Goal: Task Accomplishment & Management: Complete application form

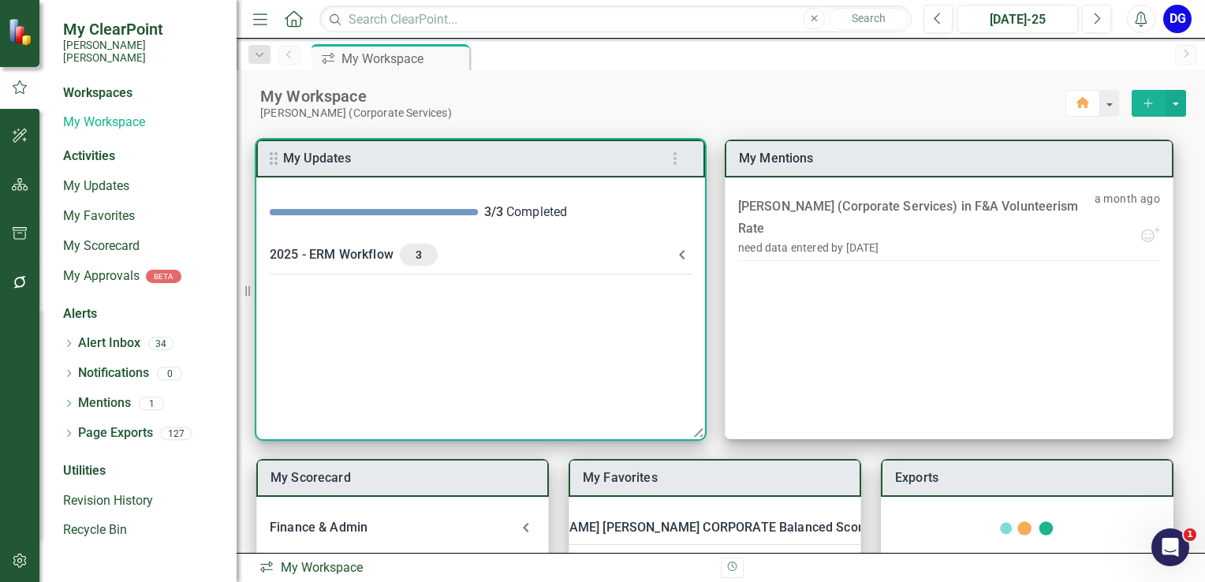
click at [357, 253] on div "2025 - ERM Workflow 3" at bounding box center [471, 255] width 403 height 22
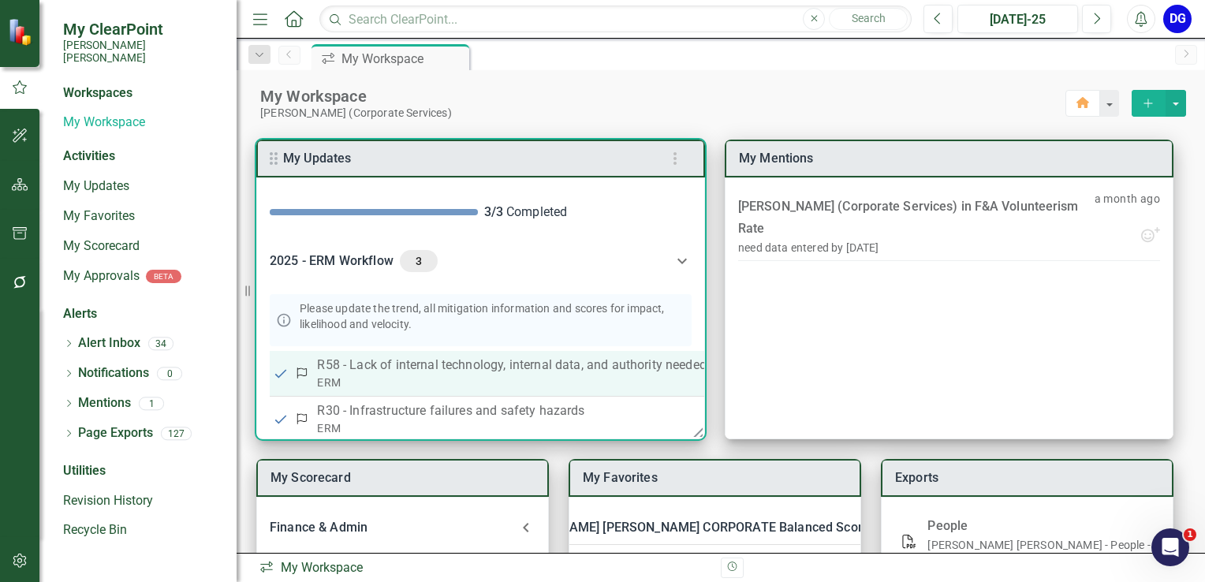
click at [394, 364] on p "R58 - Lack of internal technology, internal data, and authority needed to optim…" at bounding box center [683, 365] width 732 height 19
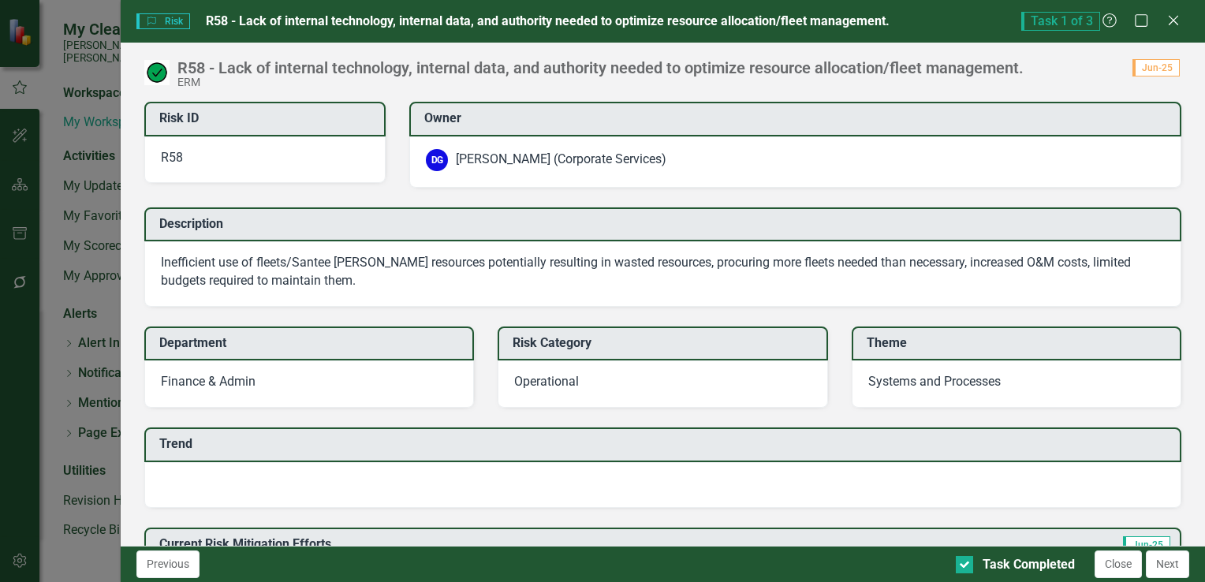
click at [393, 478] on div at bounding box center [662, 485] width 1037 height 46
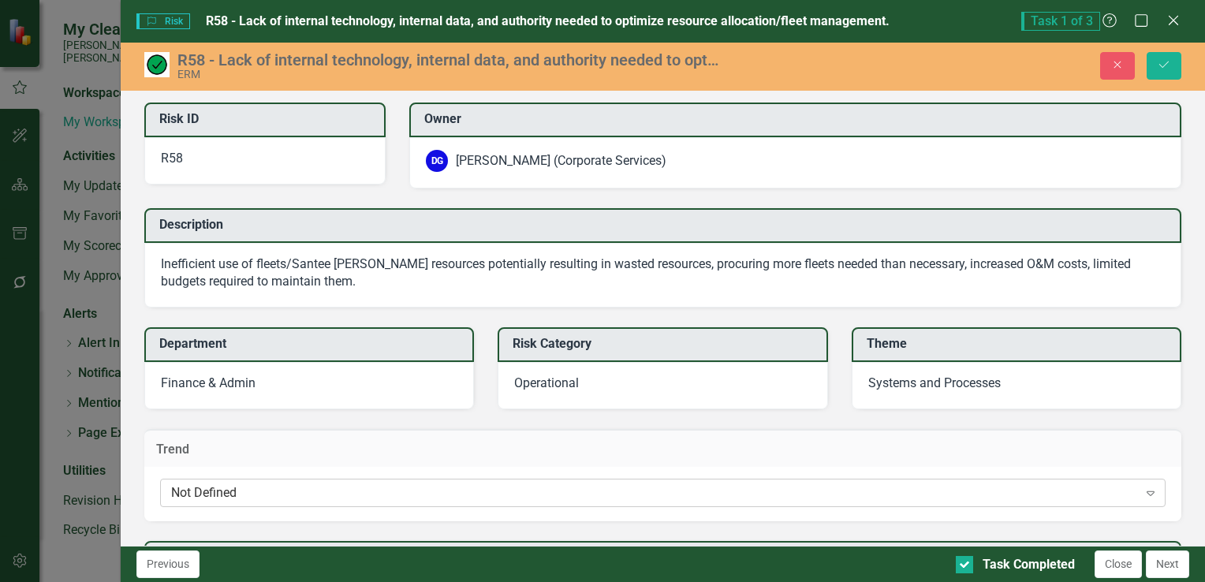
click at [391, 489] on div "Not Defined" at bounding box center [654, 493] width 967 height 18
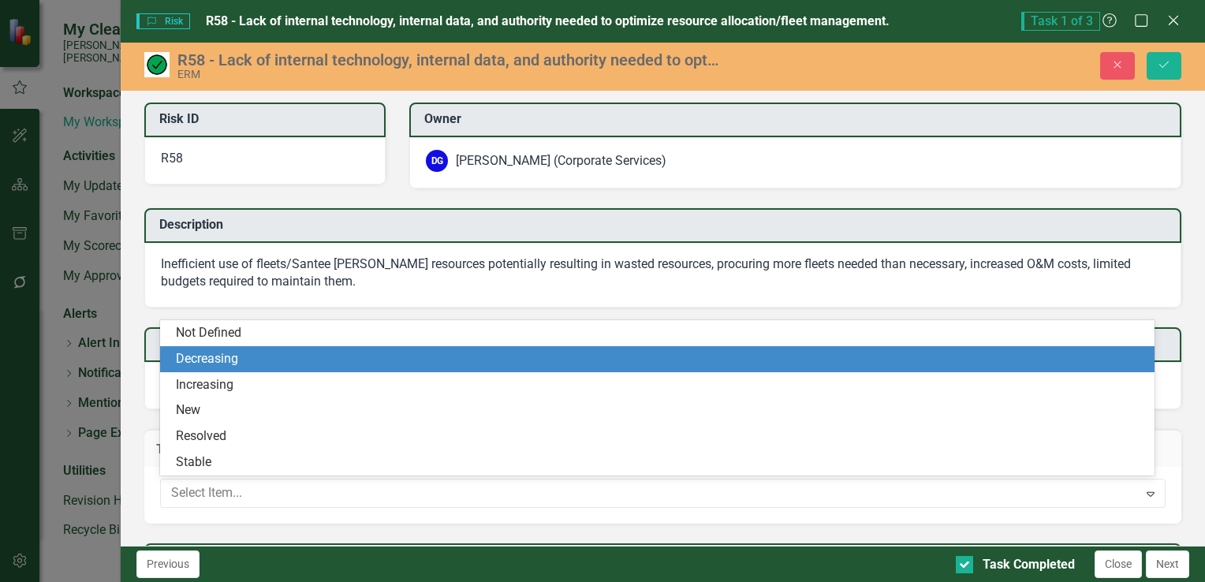
click at [431, 363] on div "Decreasing" at bounding box center [660, 359] width 969 height 18
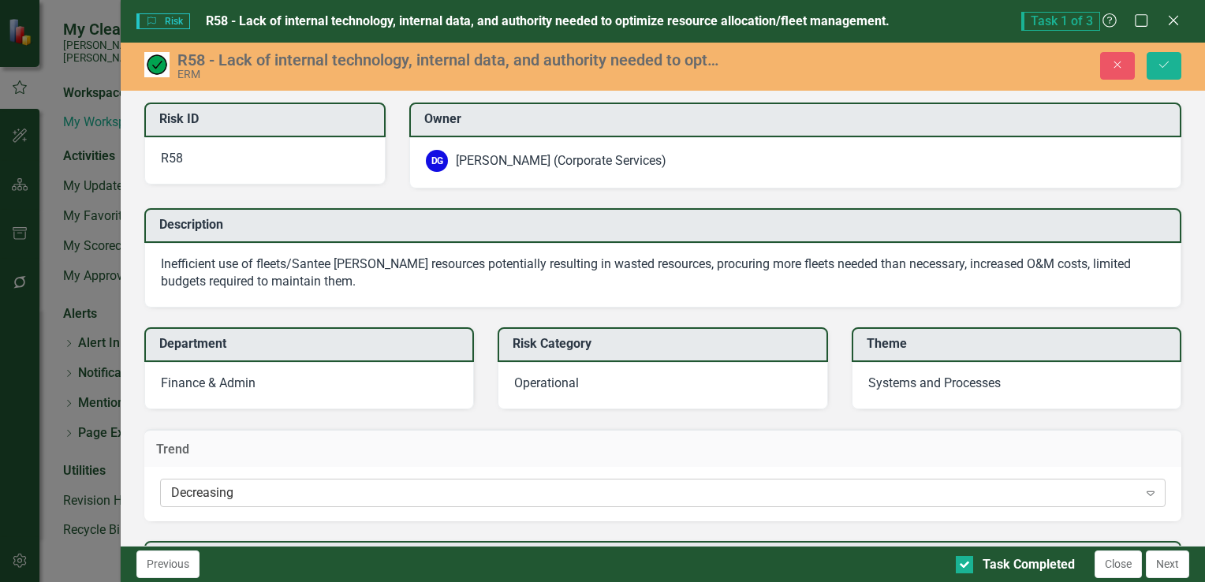
click at [385, 484] on div "Decreasing" at bounding box center [654, 493] width 967 height 18
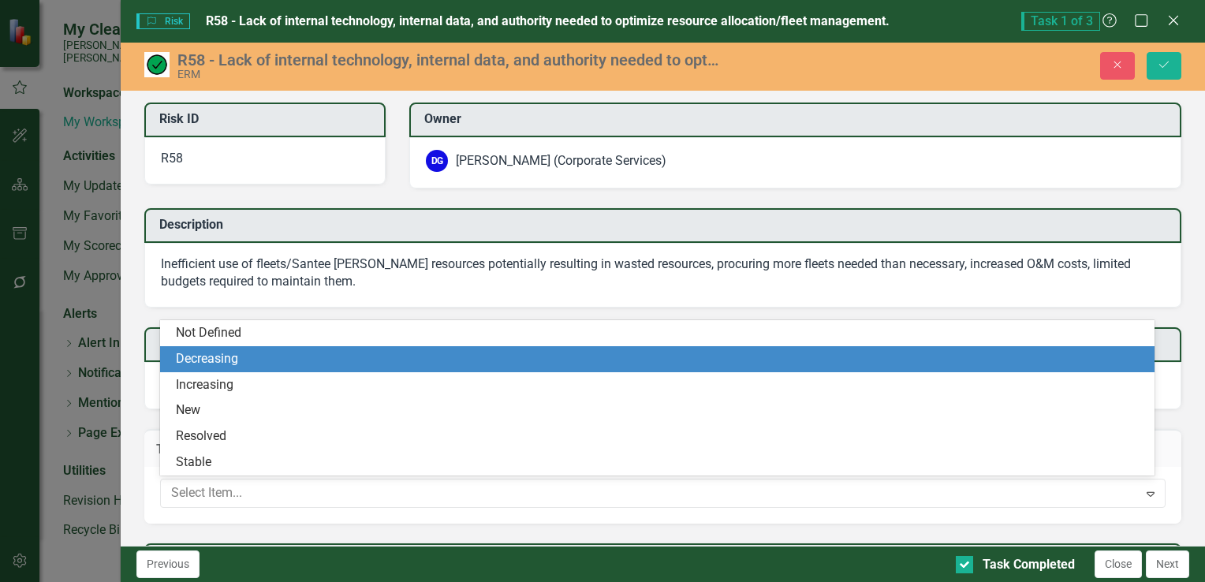
click at [414, 363] on div "Decreasing" at bounding box center [660, 359] width 969 height 18
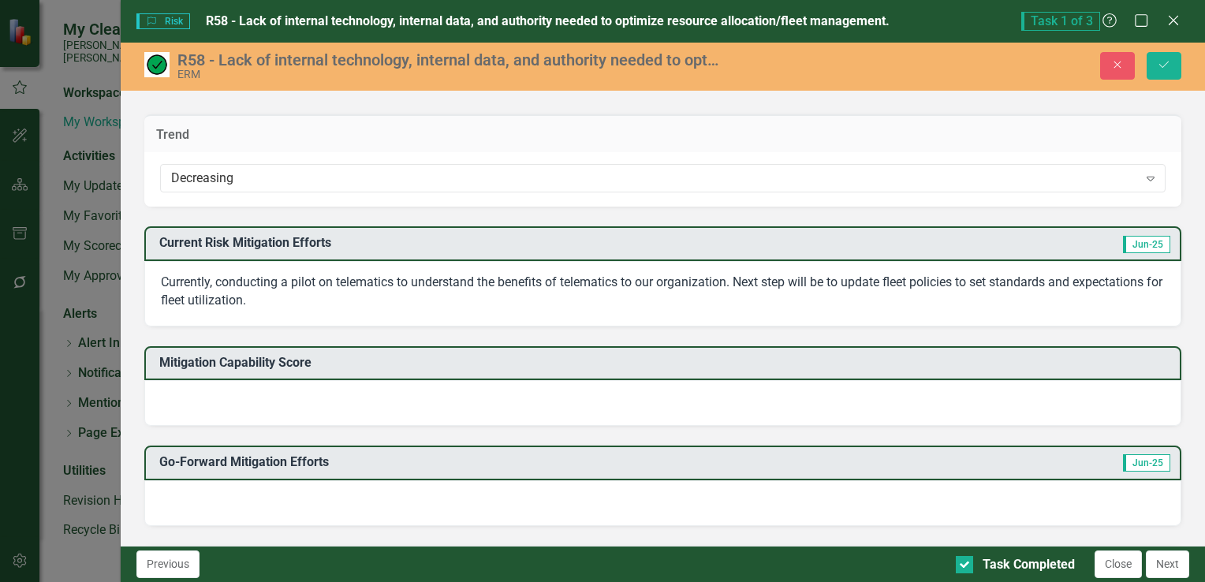
scroll to position [315, 0]
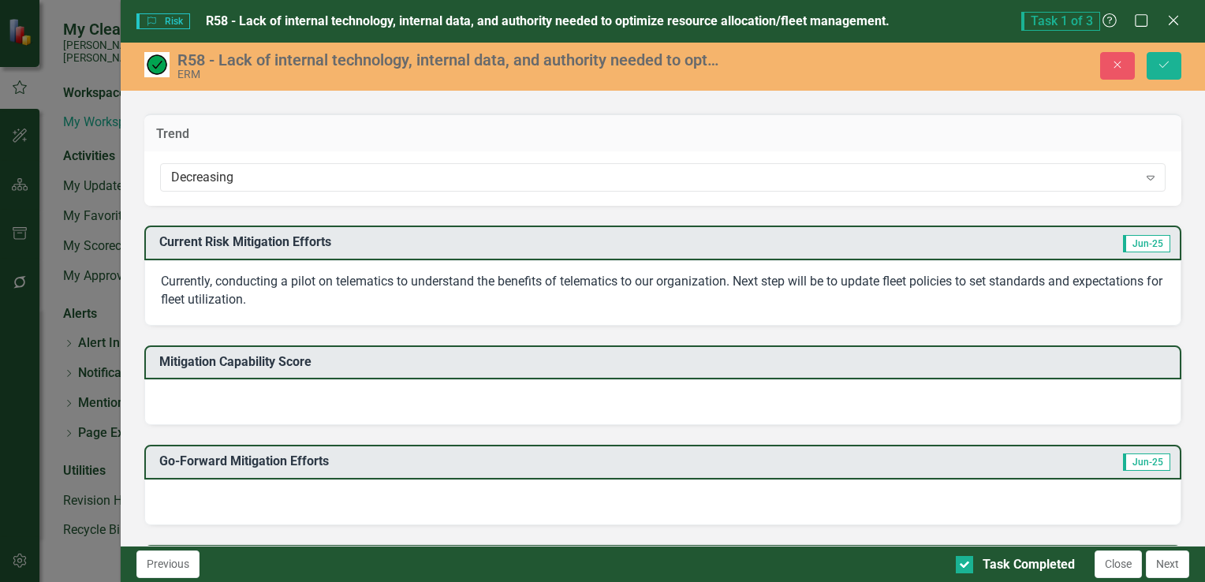
click at [342, 389] on div at bounding box center [662, 402] width 1037 height 46
click at [341, 389] on div at bounding box center [662, 402] width 1037 height 46
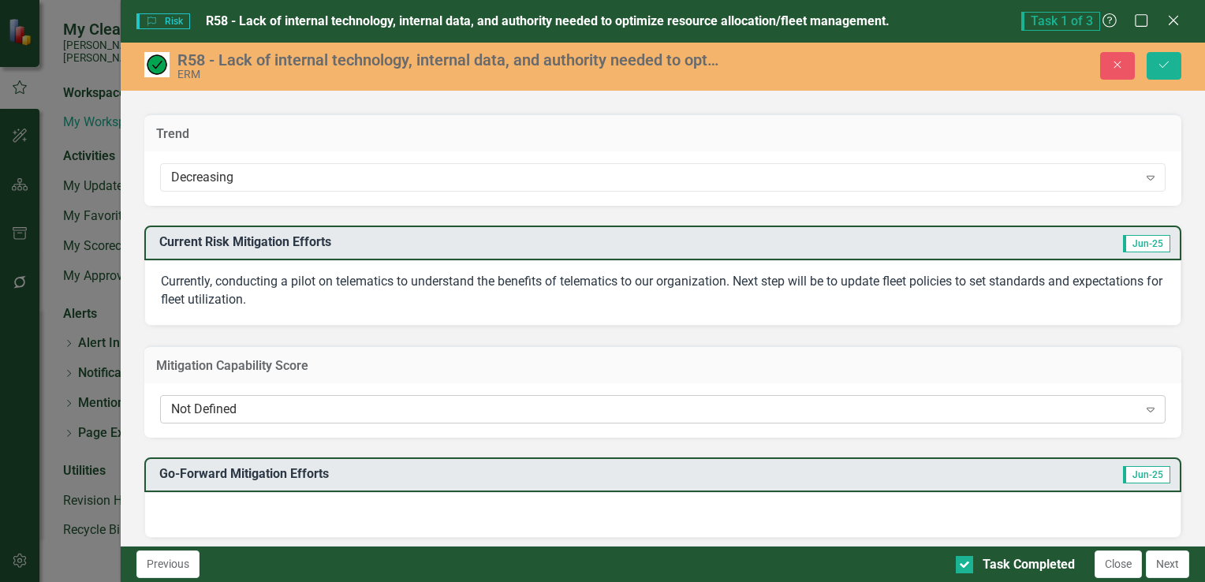
click at [338, 400] on div "Not Defined" at bounding box center [654, 409] width 967 height 18
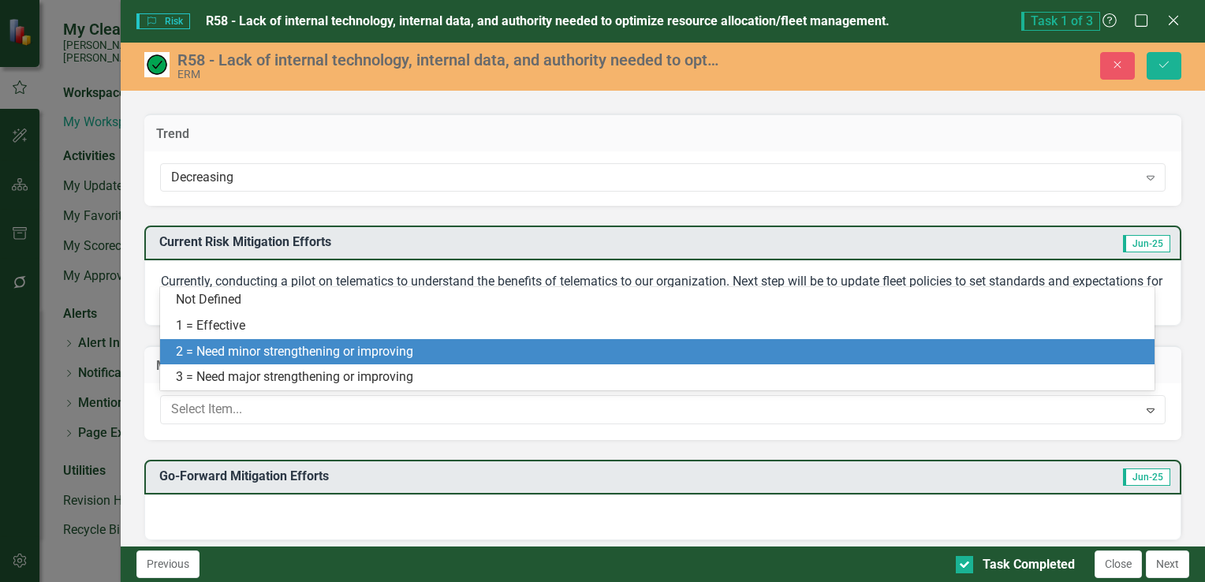
click at [389, 352] on div "2 = Need minor strengthening or improving" at bounding box center [660, 352] width 969 height 18
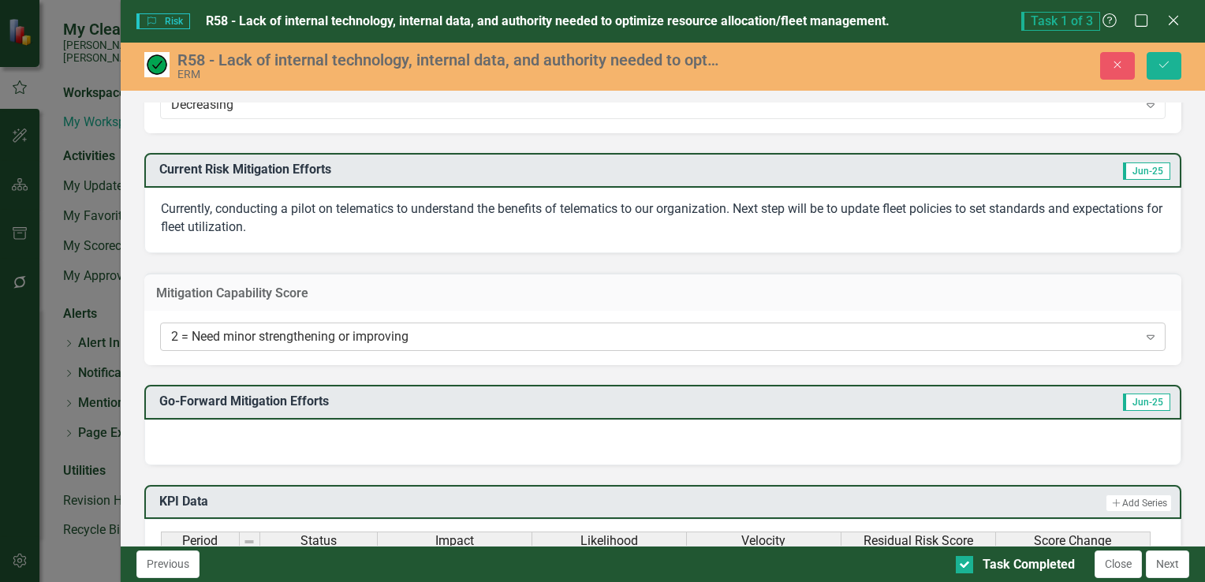
scroll to position [552, 0]
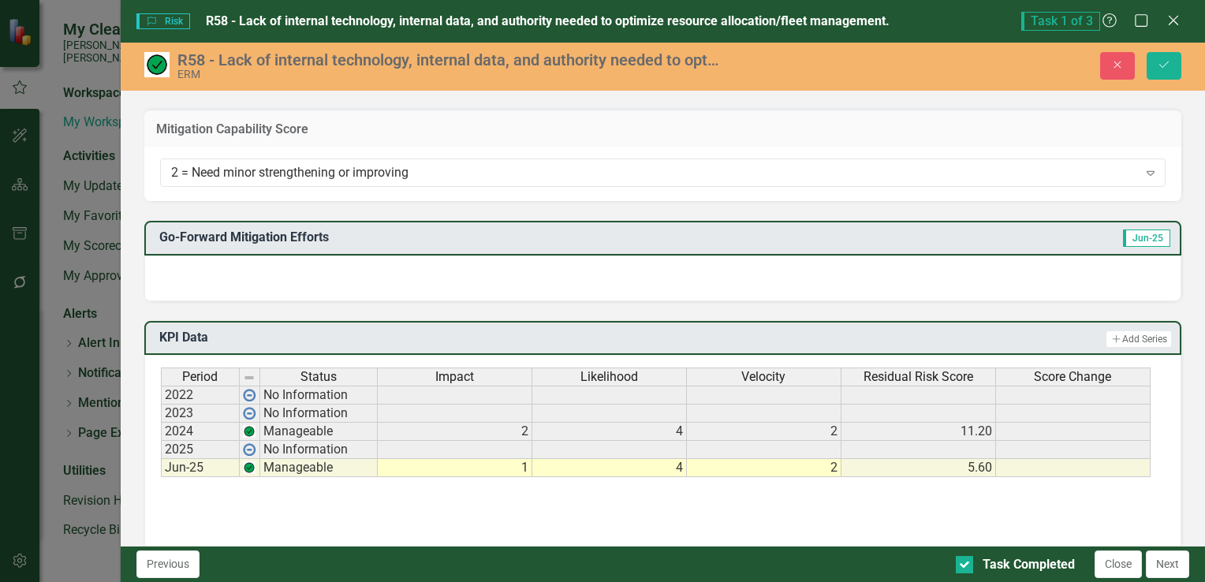
click at [397, 270] on div at bounding box center [662, 278] width 1037 height 46
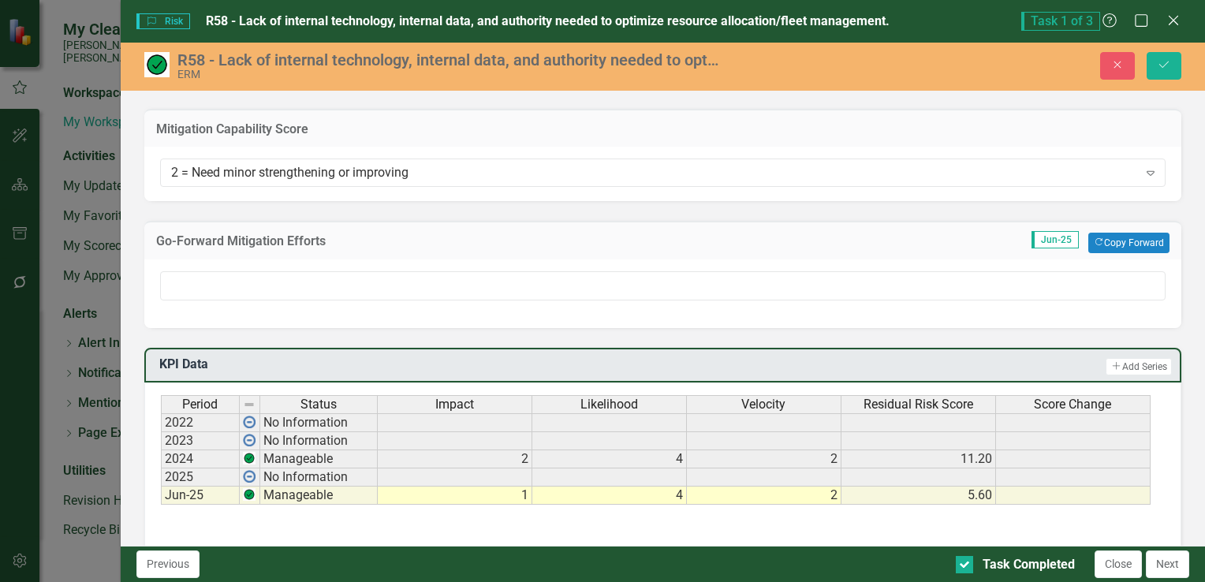
click at [245, 260] on div at bounding box center [662, 293] width 1037 height 69
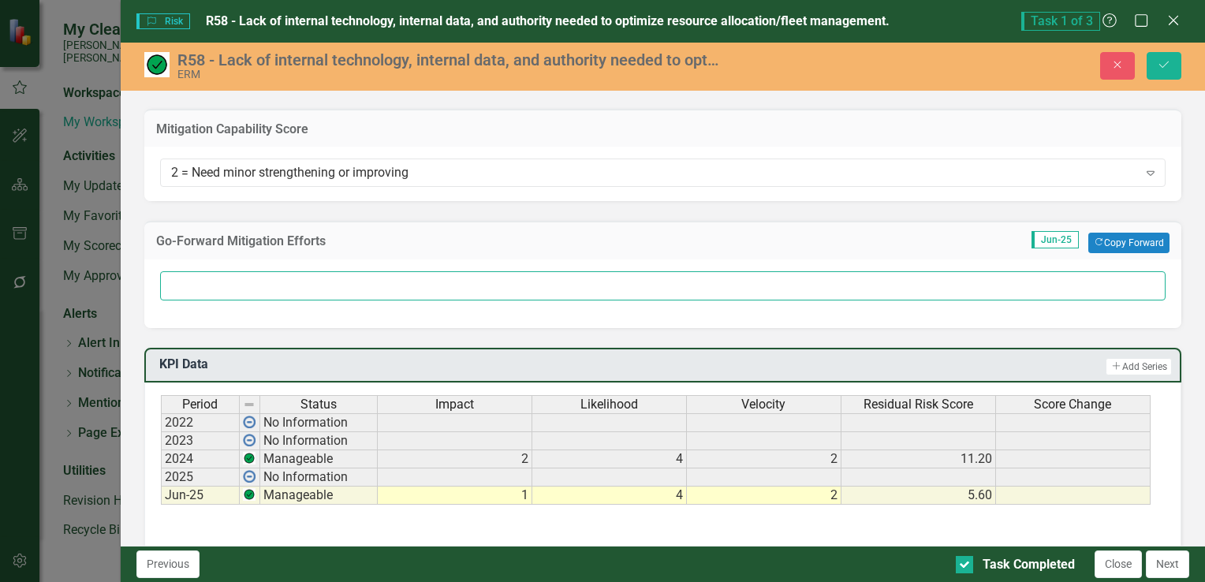
click at [240, 279] on input "text" at bounding box center [662, 285] width 1005 height 29
type input "C"
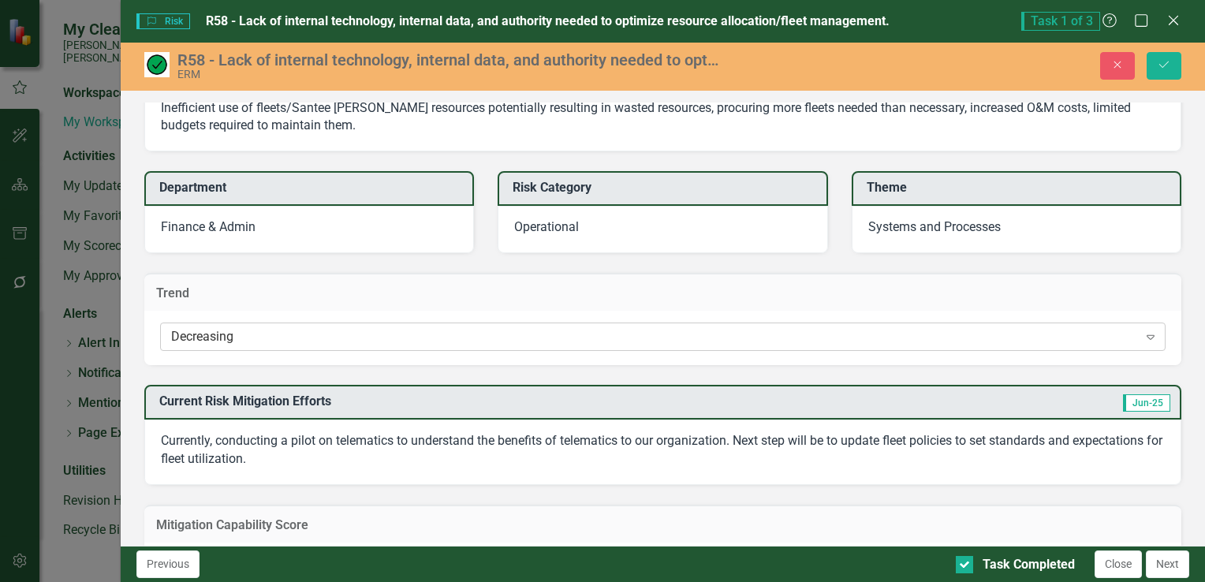
scroll to position [237, 0]
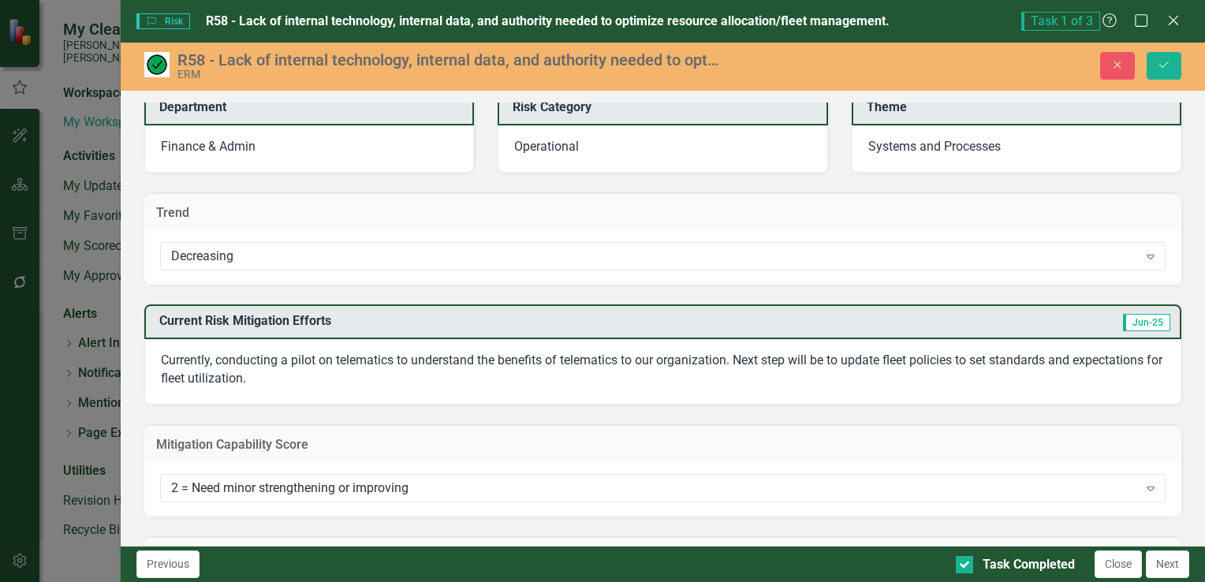
click at [691, 381] on p "Currently, conducting a pilot on telematics to understand the benefits of telem…" at bounding box center [663, 370] width 1004 height 36
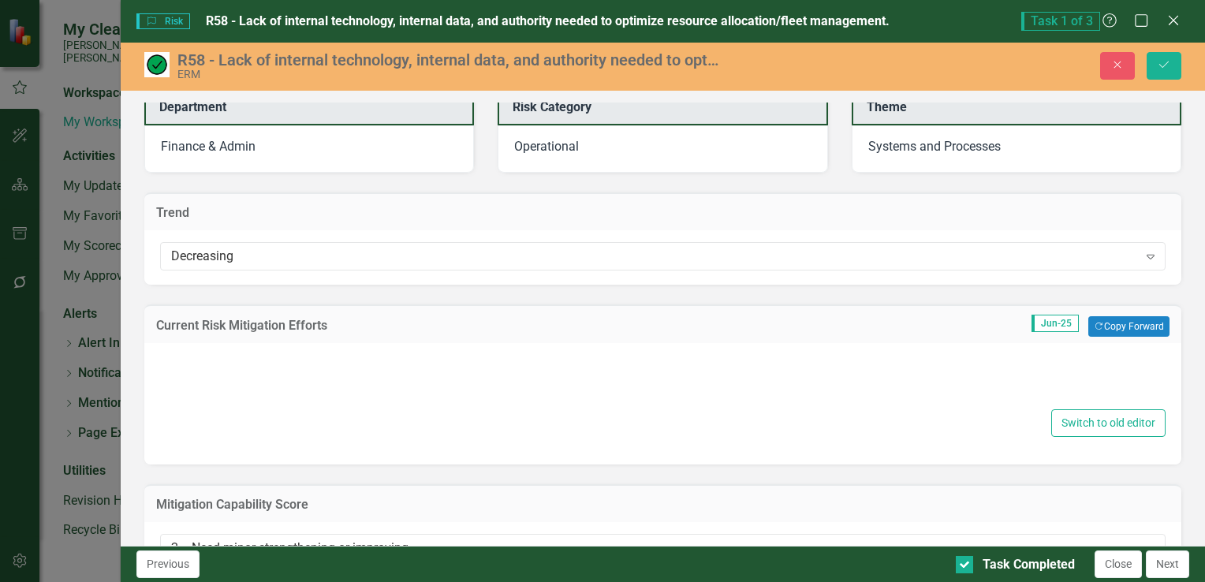
type textarea "<p>Currently, conducting a pilot on telematics to understand the benefits of te…"
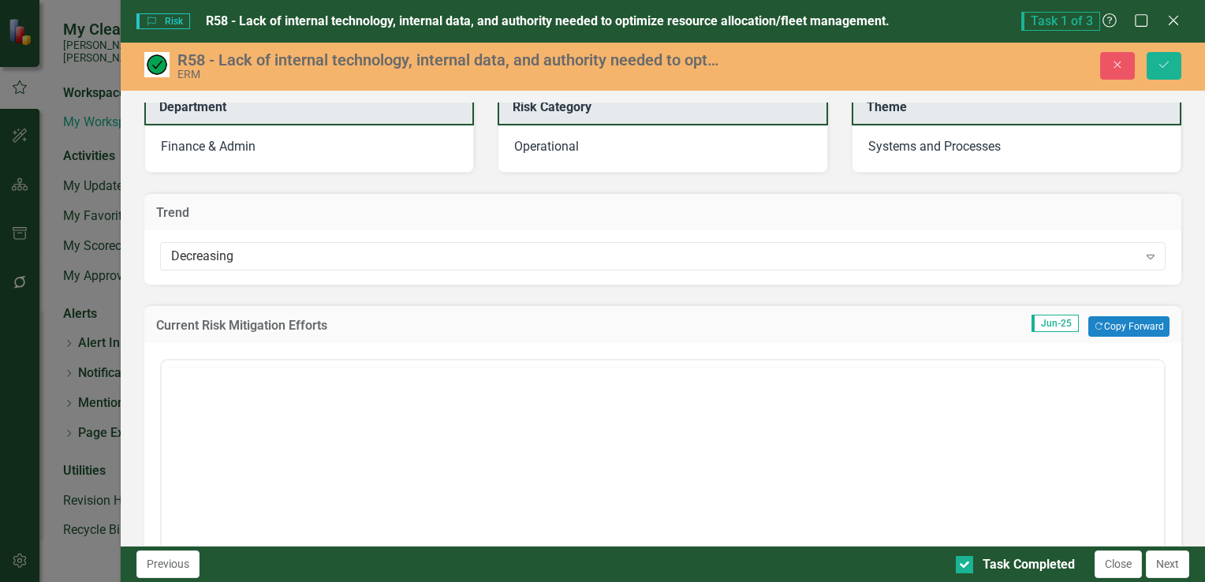
scroll to position [0, 0]
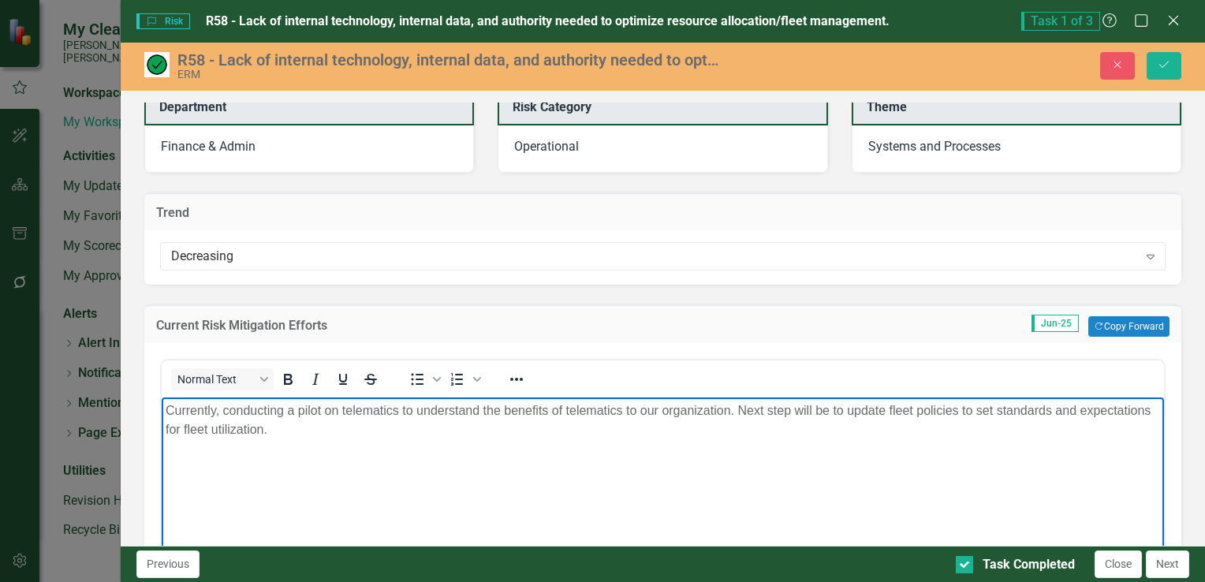
drag, startPoint x: 739, startPoint y: 412, endPoint x: 875, endPoint y: 419, distance: 135.8
click at [961, 438] on p "Currently, conducting a pilot on telematics to understand the benefits of telem…" at bounding box center [662, 420] width 994 height 38
copy p "Next step will be to update fleet policies to set standards and expectations fo…"
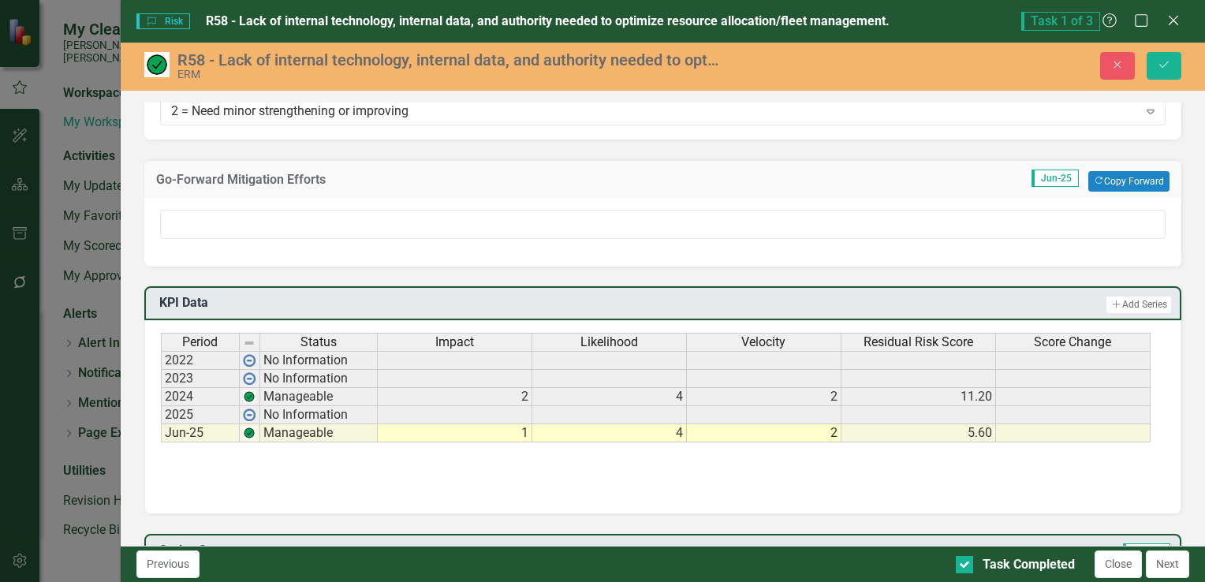
scroll to position [946, 0]
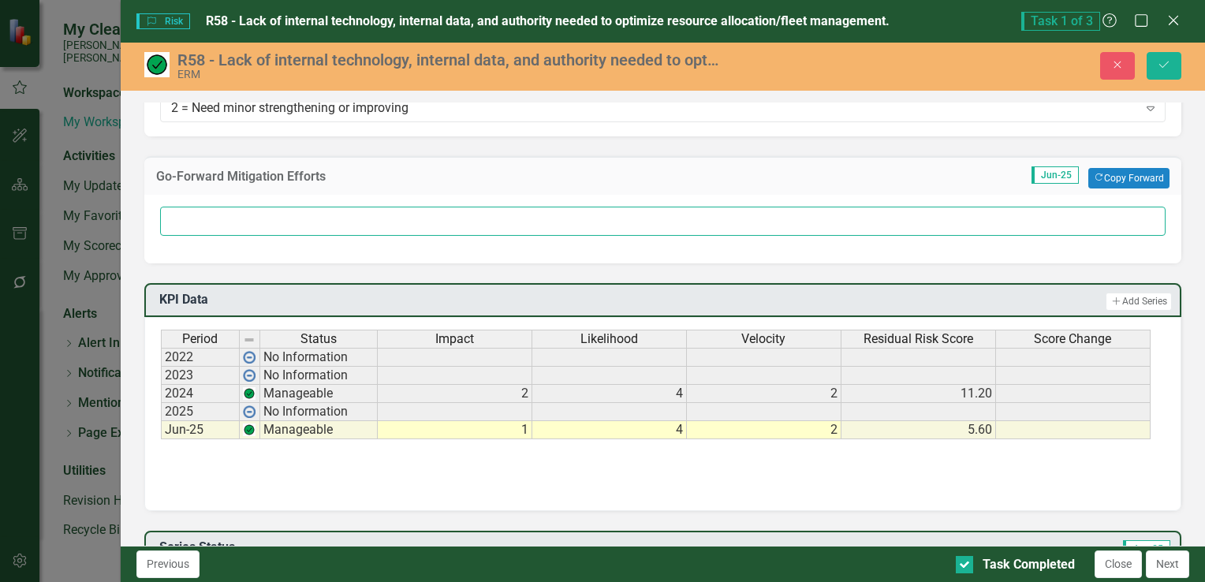
click at [218, 209] on input "text" at bounding box center [662, 221] width 1005 height 29
click at [206, 215] on input "text" at bounding box center [662, 221] width 1005 height 29
paste input "Next step will be to update fleet policies to set standards and expectations fo…"
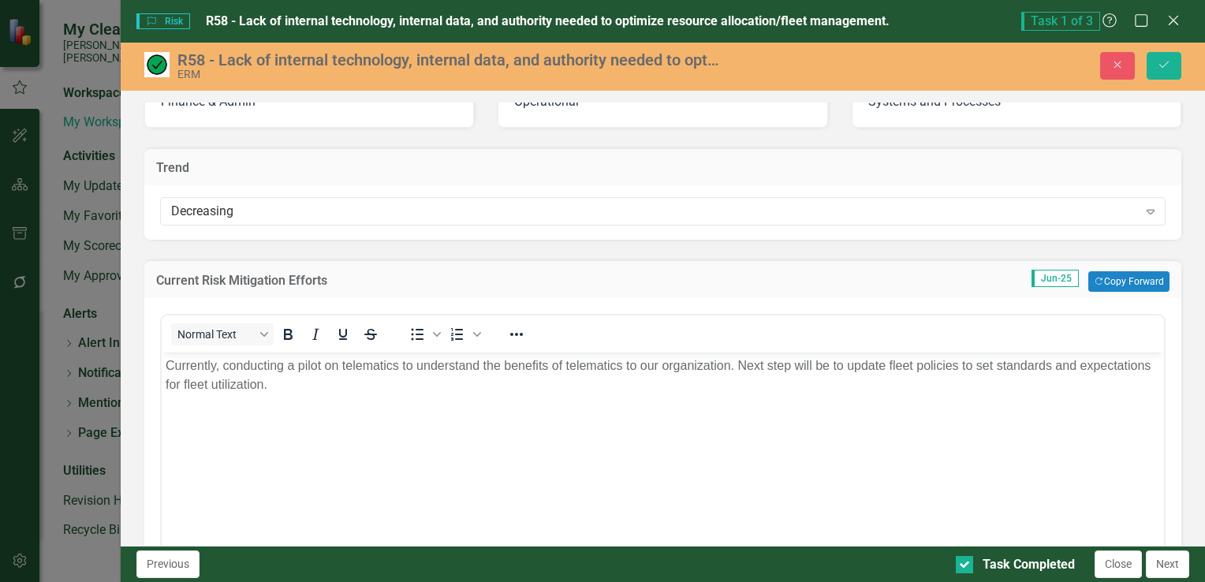
scroll to position [151, 0]
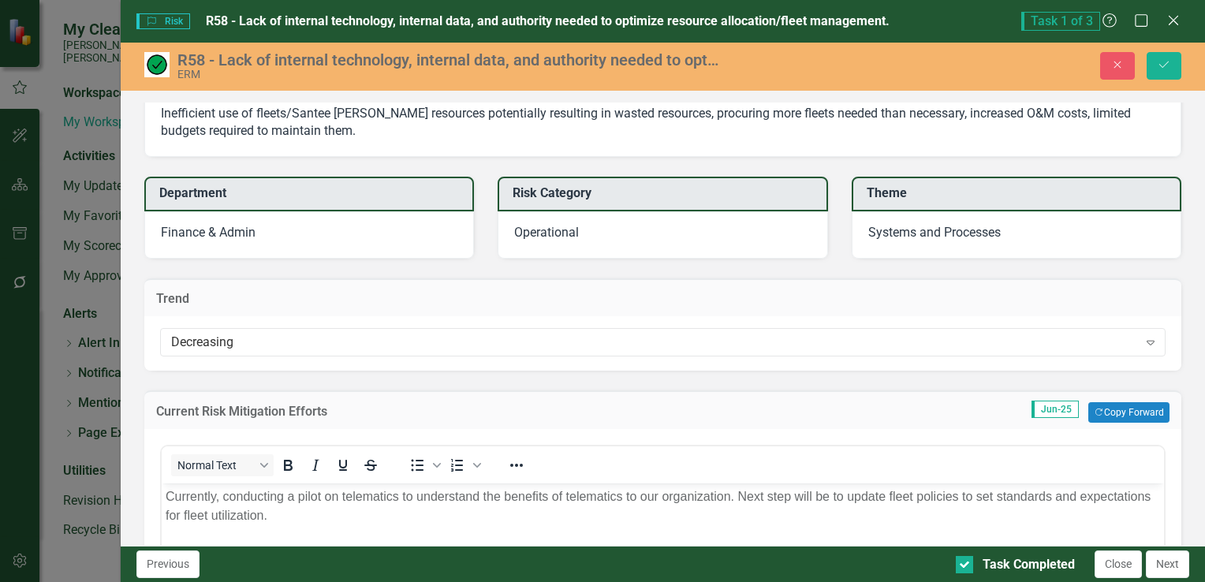
type input "Next step will be to update fleet policies to set standards and expectations fo…"
click at [369, 509] on p "Currently, conducting a pilot on telematics to understand the benefits of telem…" at bounding box center [662, 506] width 994 height 38
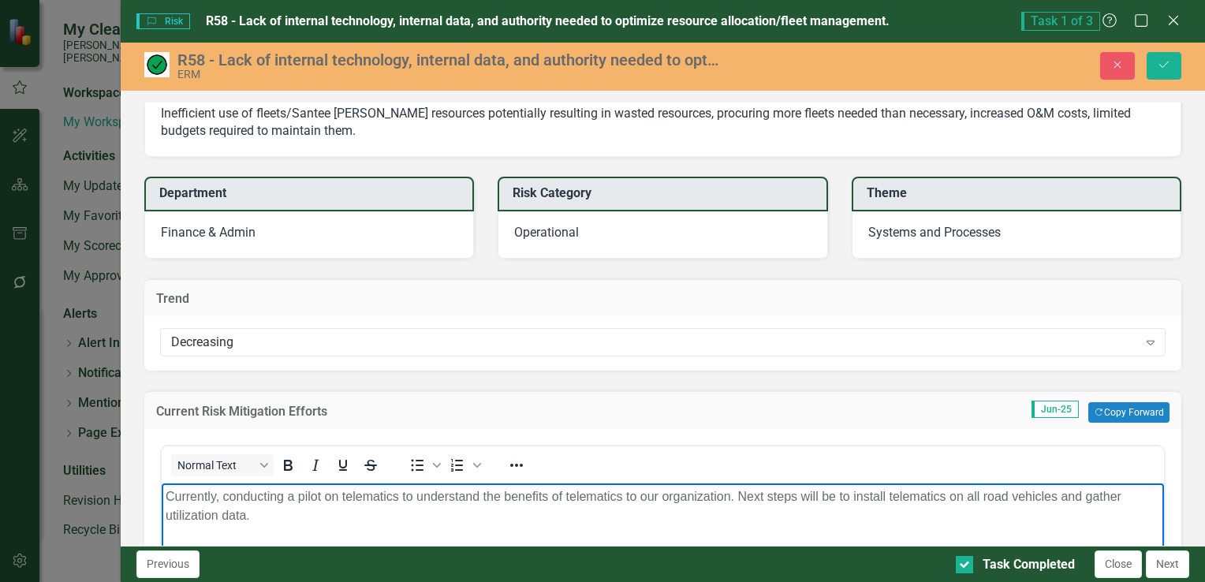
click at [259, 516] on p "Currently, conducting a pilot on telematics to understand the benefits of telem…" at bounding box center [662, 506] width 994 height 38
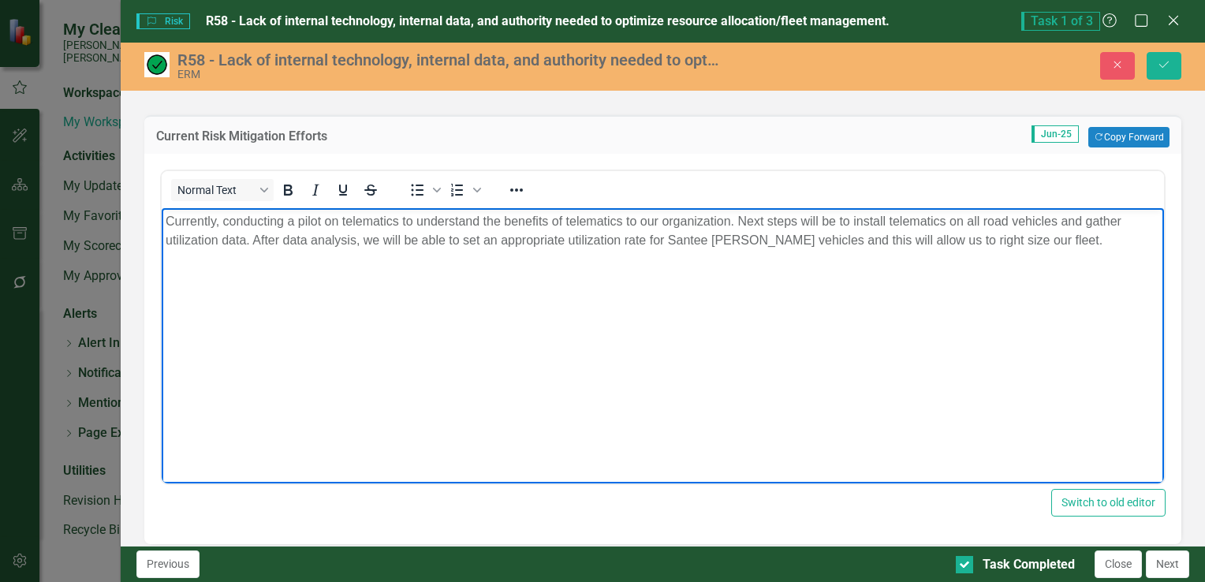
scroll to position [308, 0]
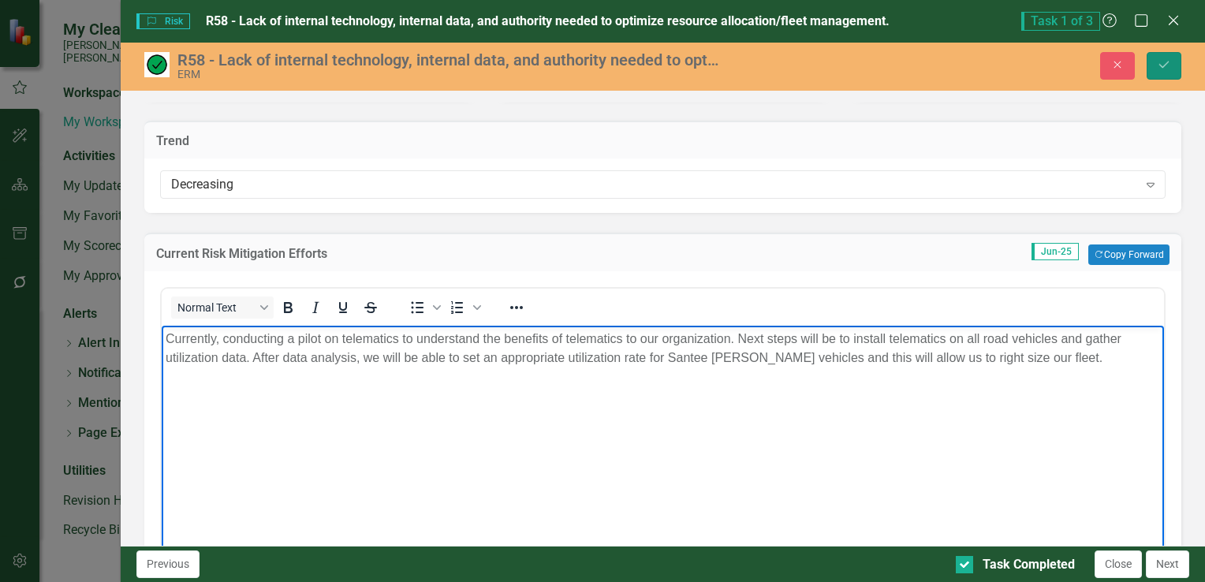
click at [1158, 71] on button "Save" at bounding box center [1163, 66] width 35 height 28
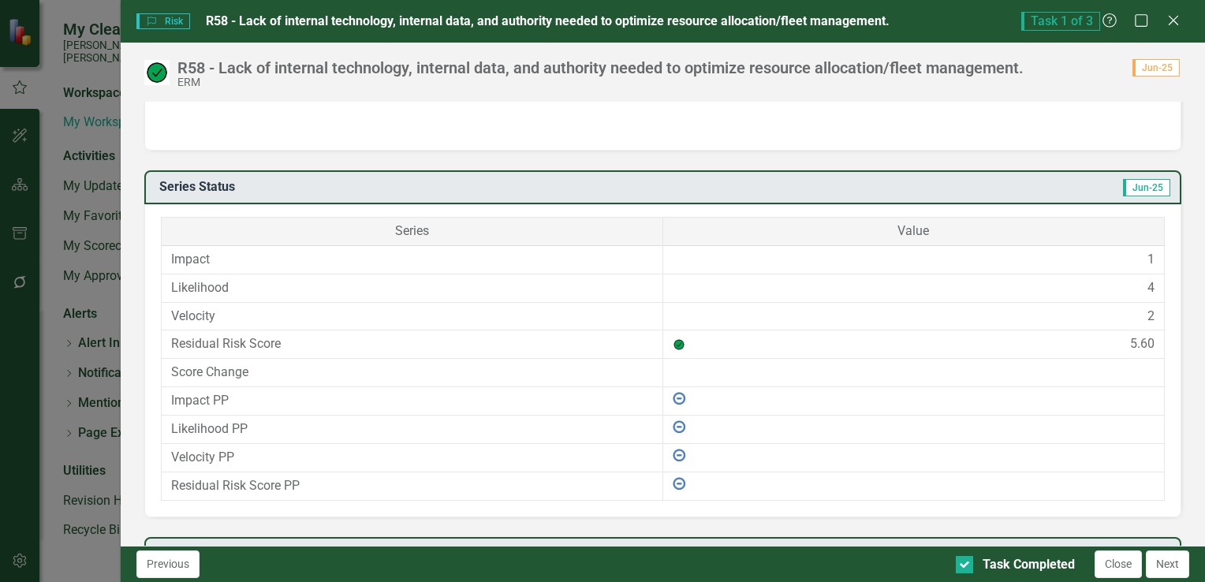
scroll to position [1004, 0]
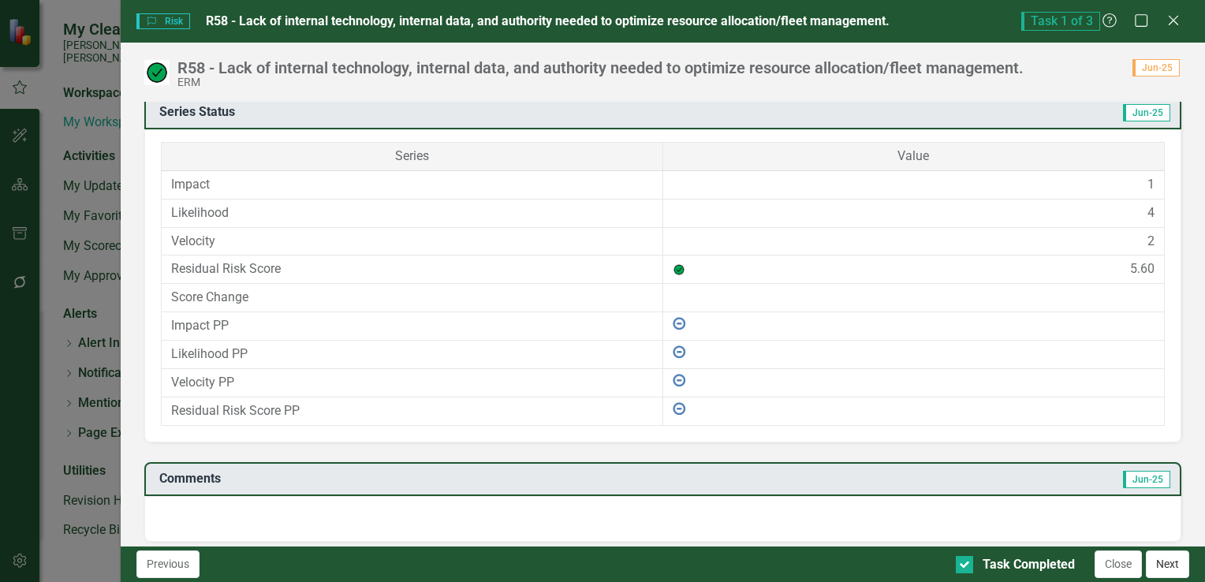
click at [1168, 569] on button "Next" at bounding box center [1166, 564] width 43 height 28
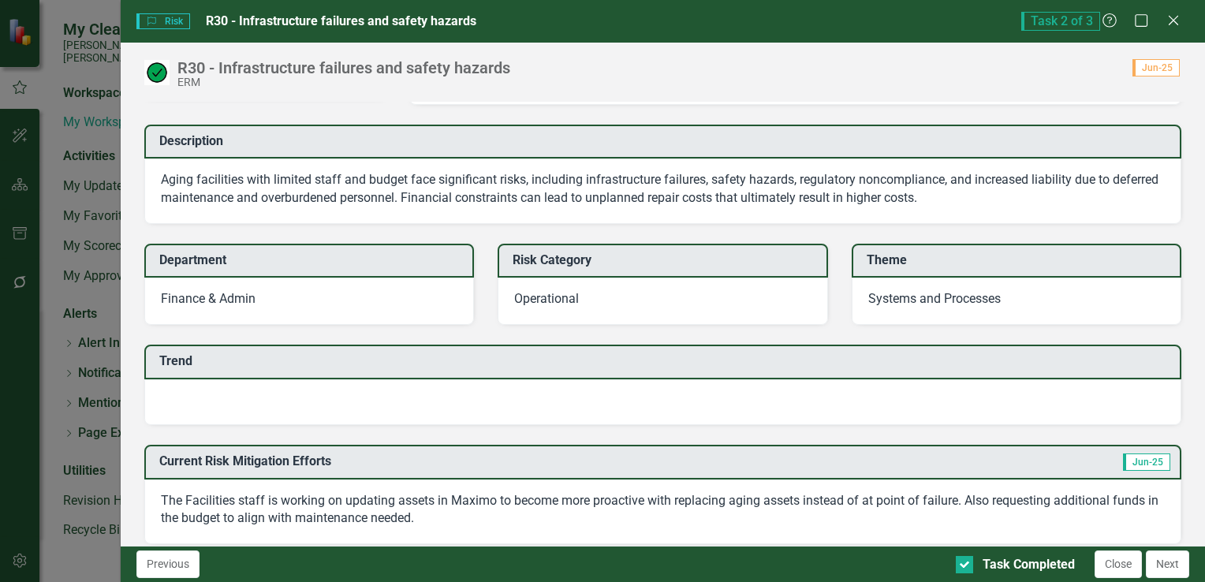
scroll to position [158, 0]
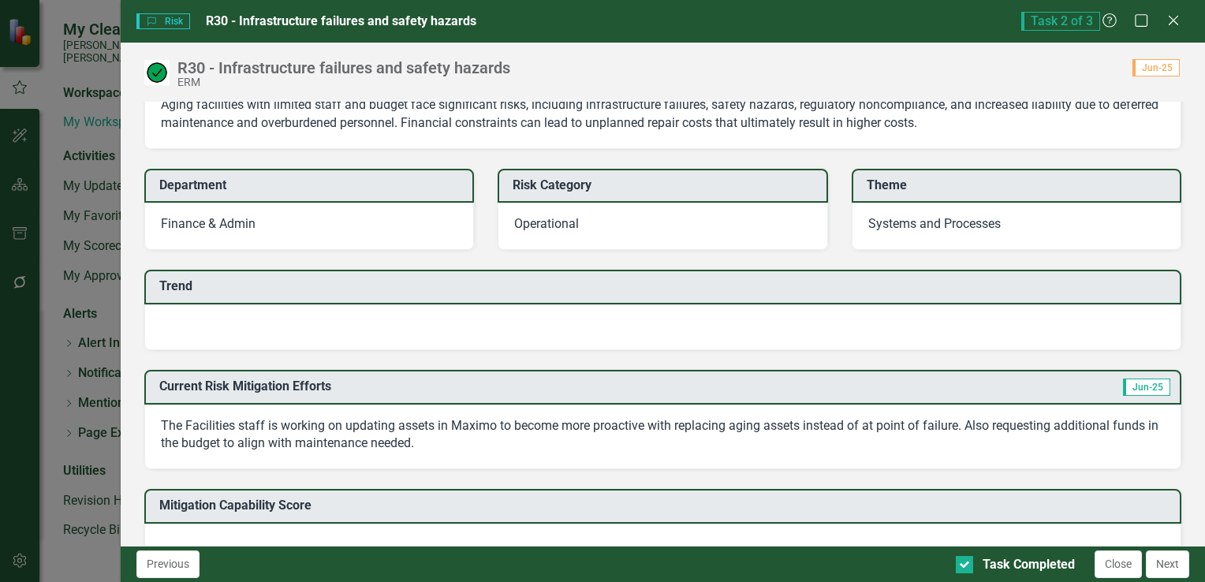
click at [323, 316] on div at bounding box center [662, 327] width 1037 height 46
click at [263, 317] on div at bounding box center [662, 327] width 1037 height 46
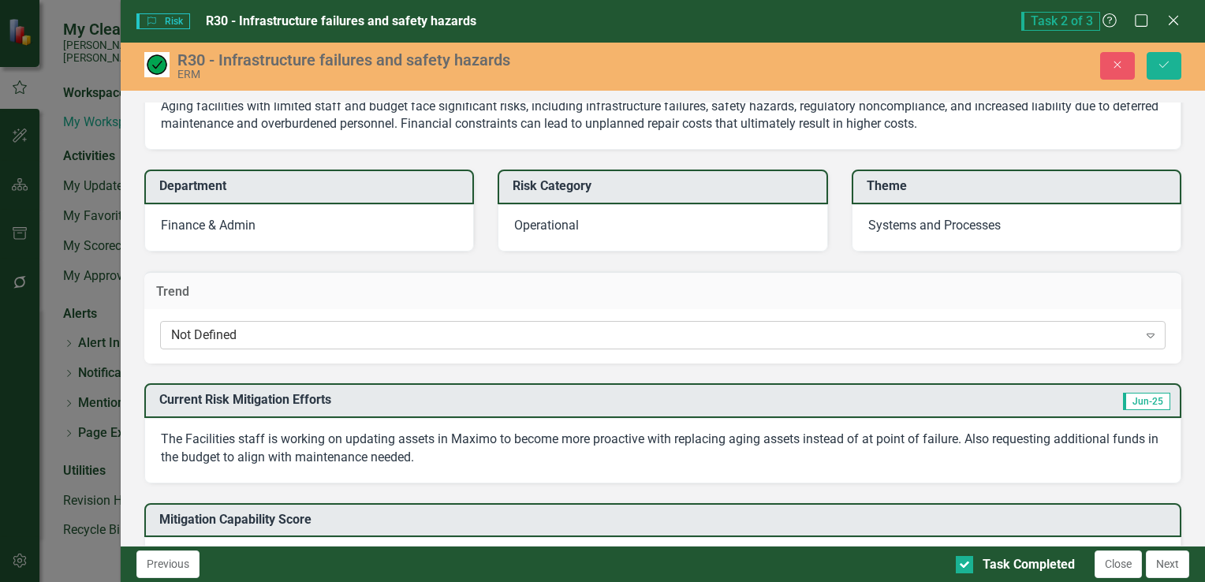
click at [263, 332] on div "Not Defined" at bounding box center [654, 335] width 967 height 18
click at [323, 334] on div "Not Defined" at bounding box center [654, 335] width 967 height 18
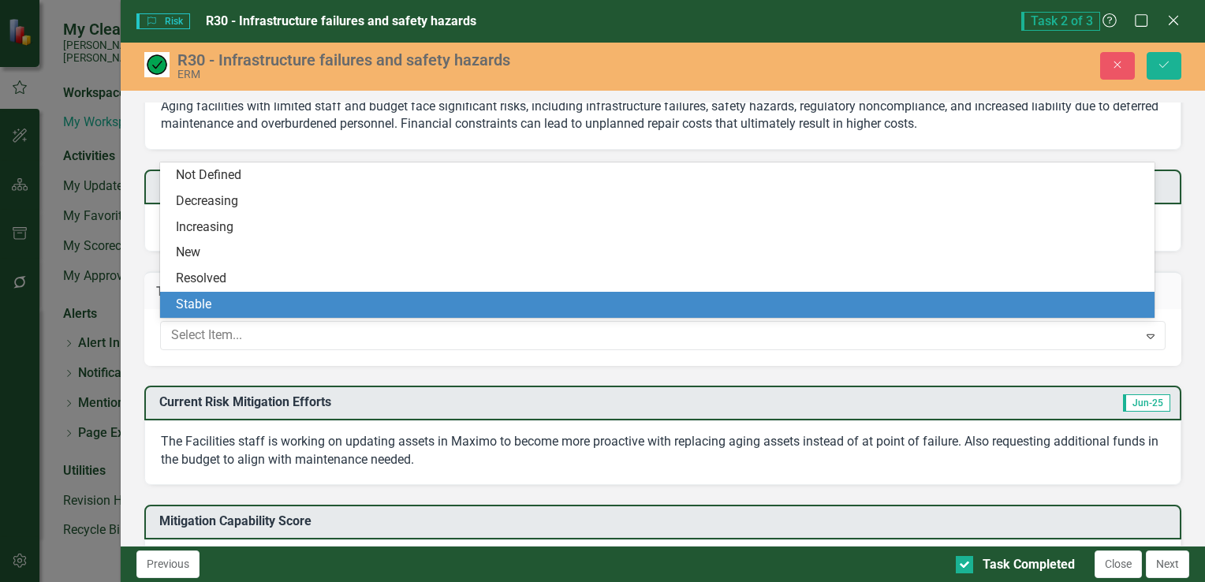
click at [315, 307] on div "Stable" at bounding box center [660, 305] width 969 height 18
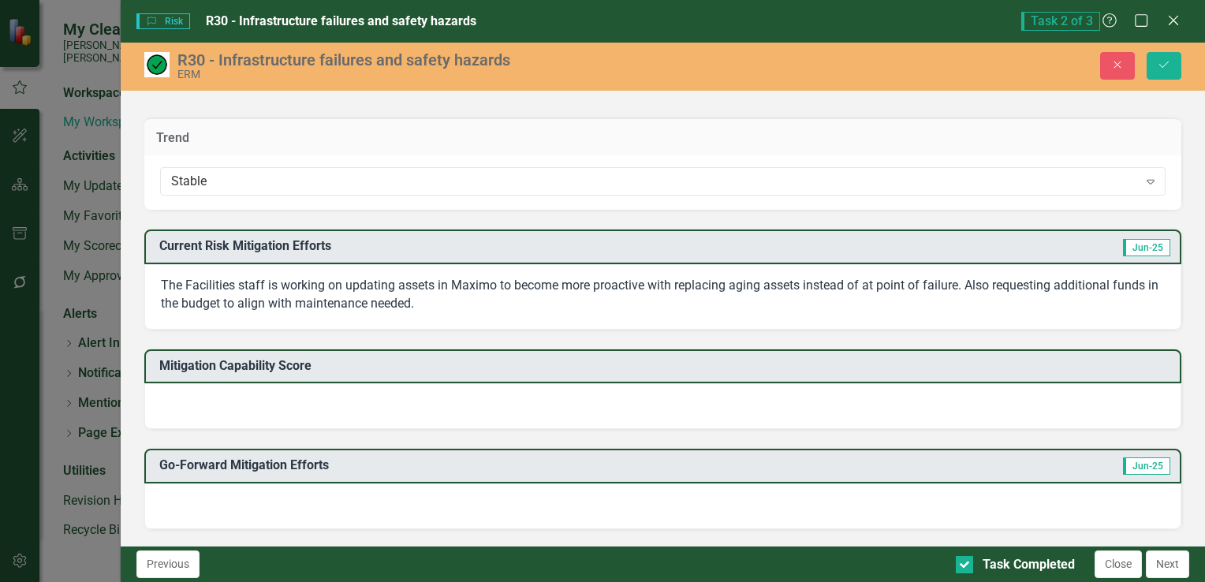
scroll to position [315, 0]
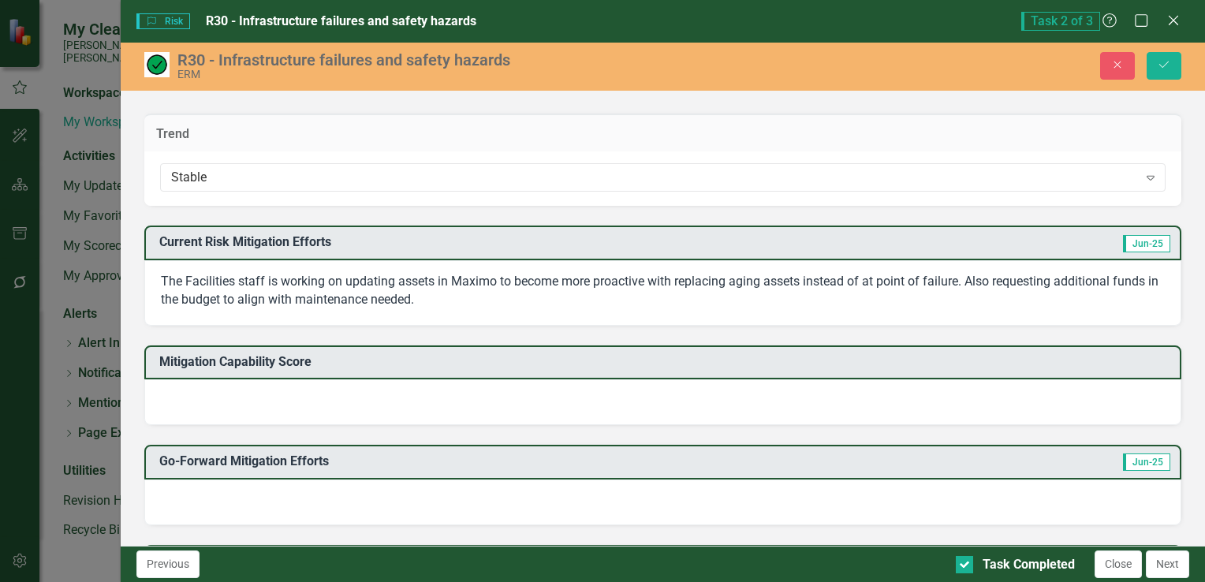
click at [402, 394] on div at bounding box center [662, 402] width 1037 height 46
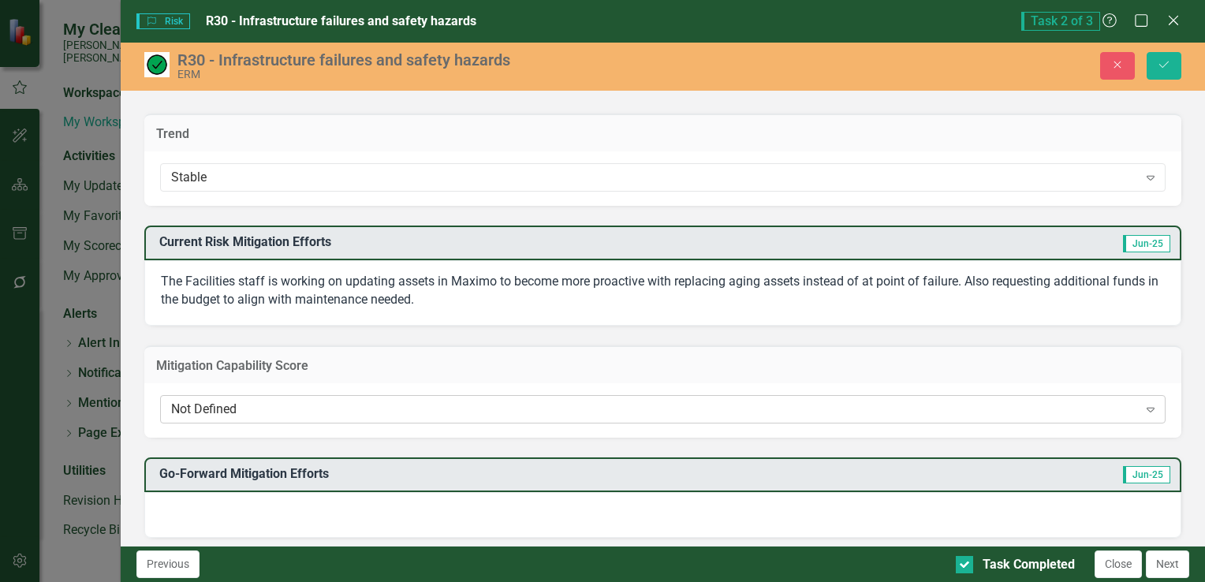
click at [397, 402] on div "Not Defined" at bounding box center [654, 409] width 967 height 18
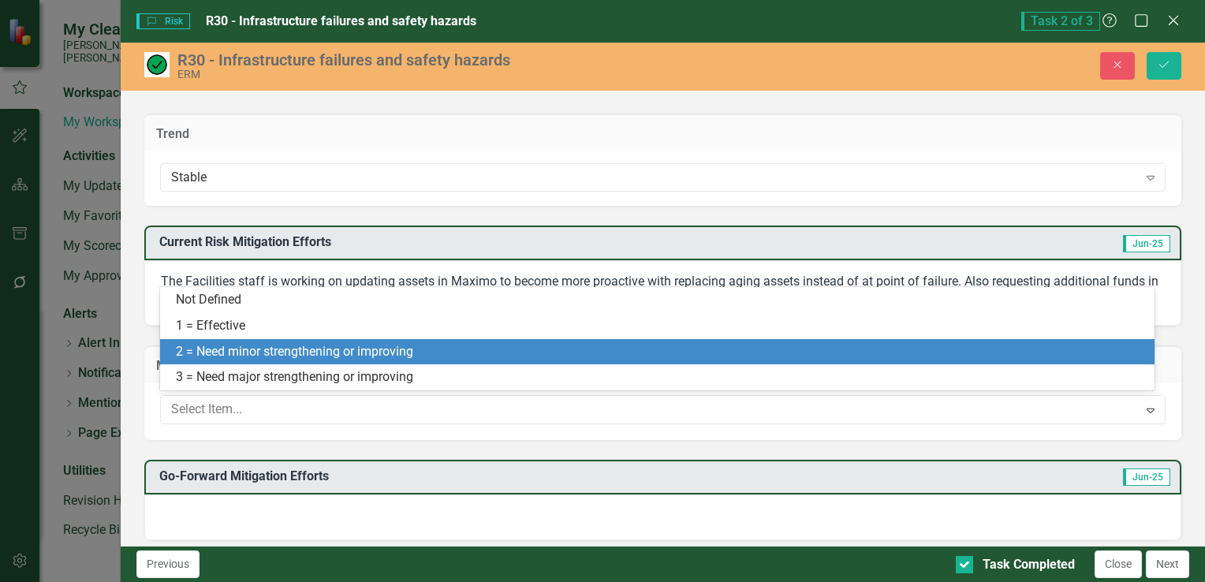
click at [382, 350] on div "2 = Need minor strengthening or improving" at bounding box center [660, 352] width 969 height 18
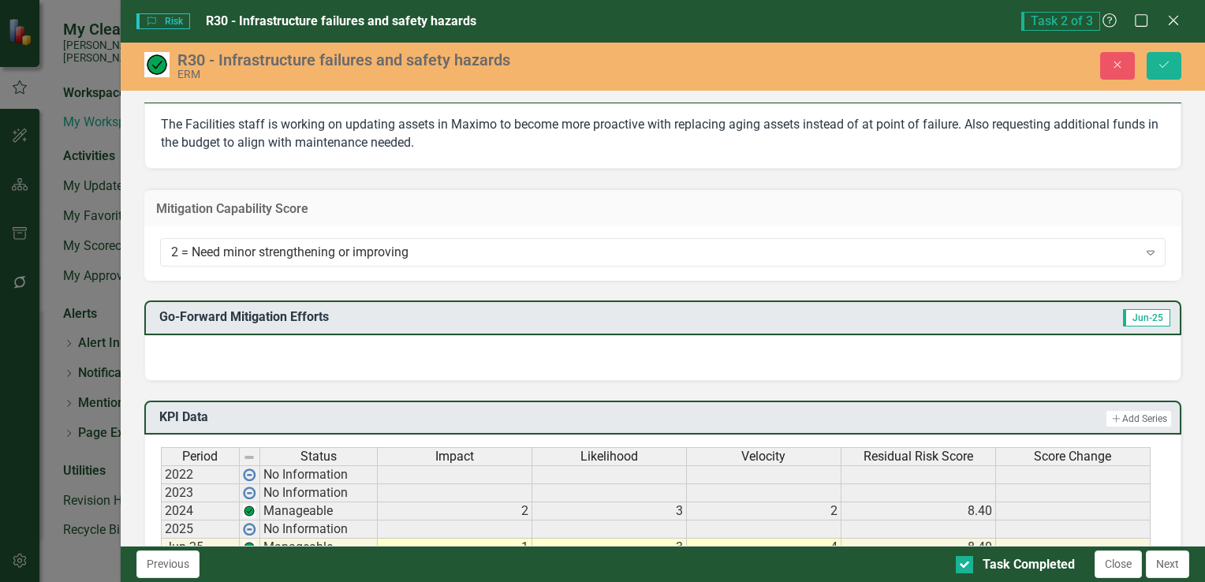
scroll to position [552, 0]
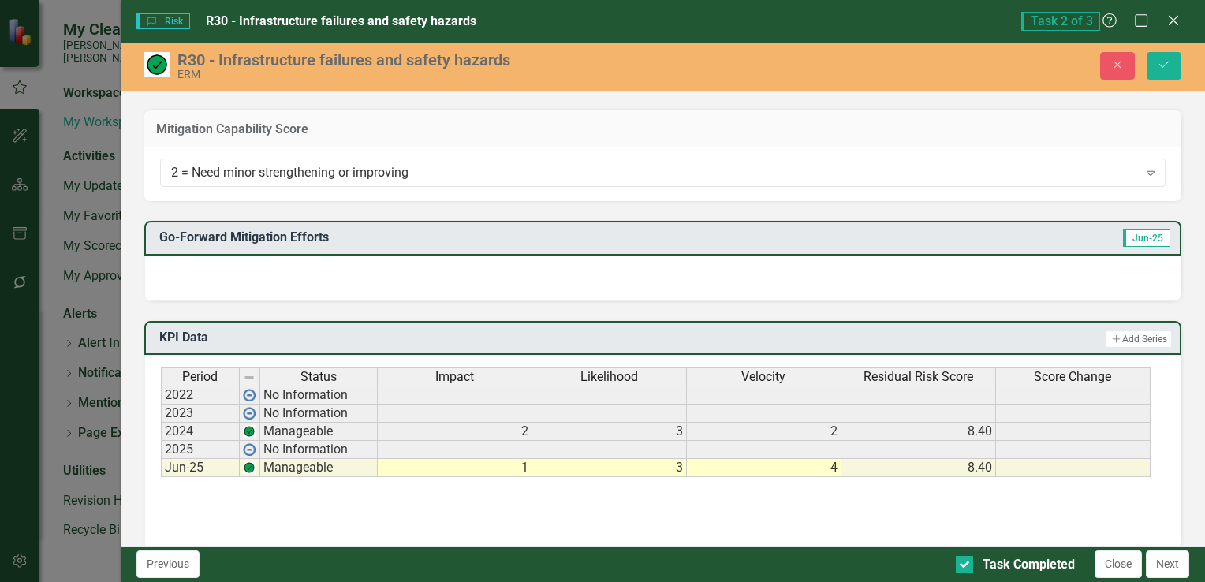
click at [404, 273] on div at bounding box center [662, 278] width 1037 height 46
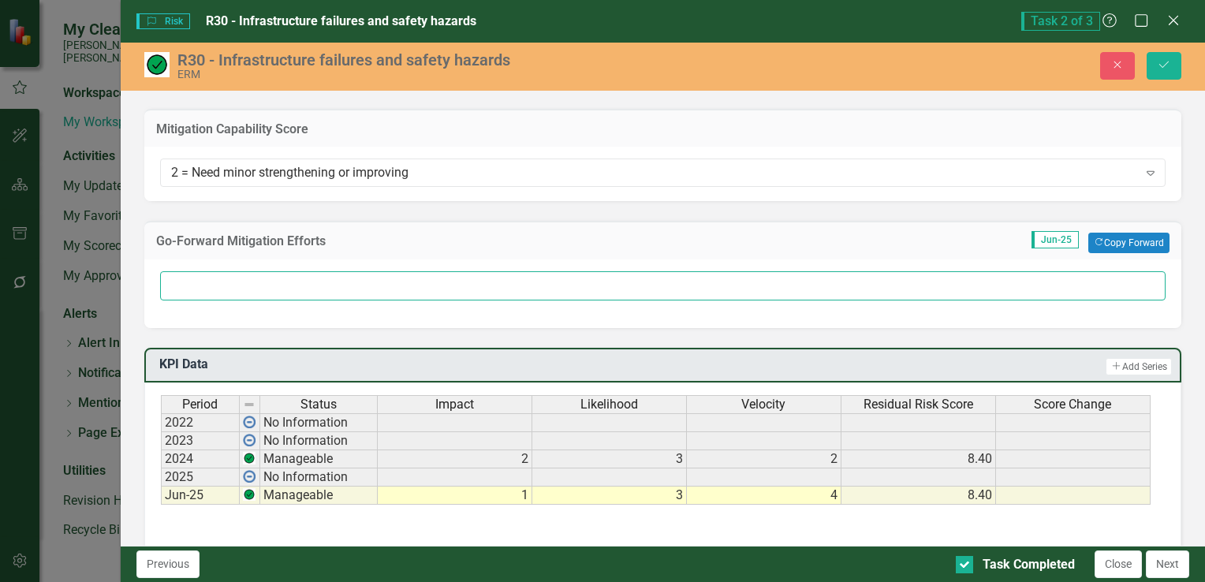
click at [404, 273] on input "text" at bounding box center [662, 285] width 1005 height 29
type input "W"
click at [754, 282] on input "Currently, conducting a main site assessment. This is a thorough assessment of …" at bounding box center [662, 285] width 1005 height 29
type input "Currently, conducting a main site assessment. This is a thorough assessment of …"
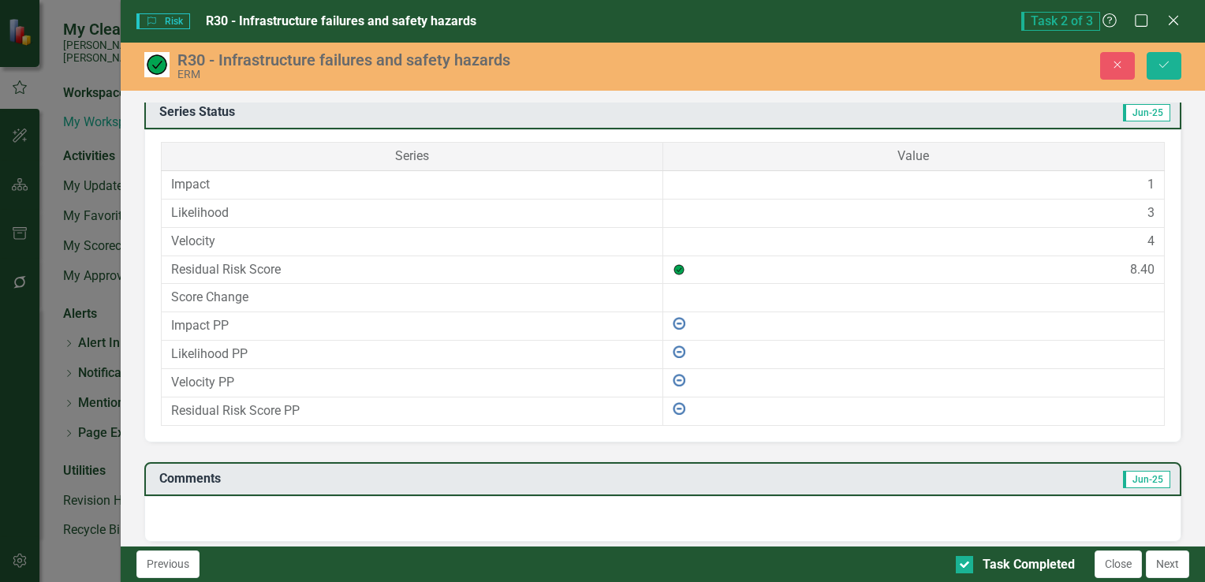
scroll to position [1053, 0]
click at [1166, 61] on icon "Save" at bounding box center [1164, 64] width 14 height 11
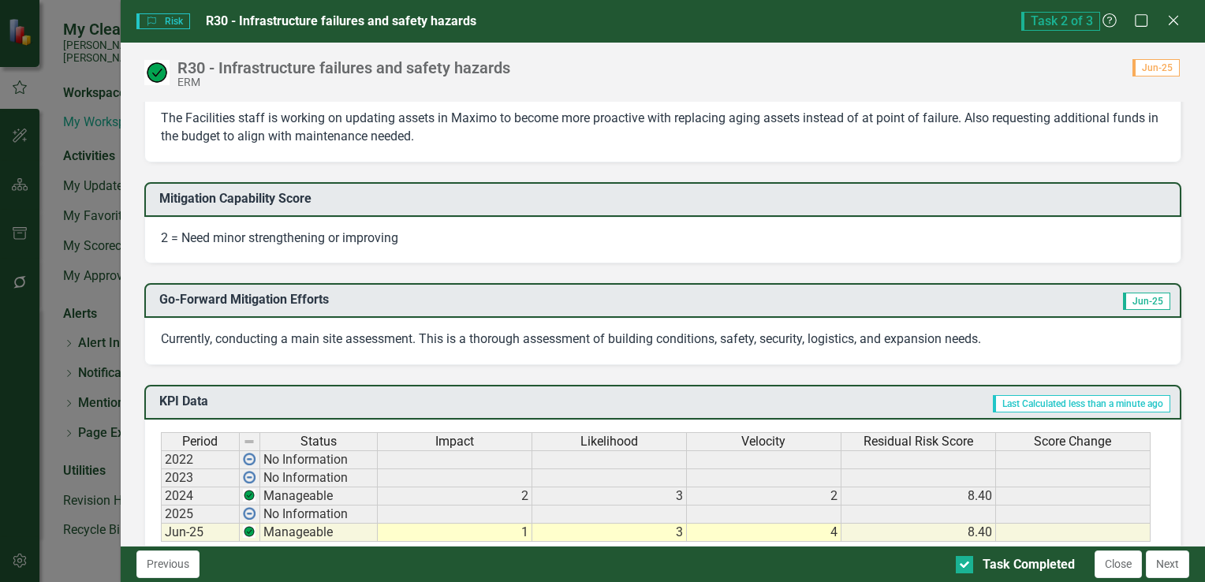
scroll to position [473, 0]
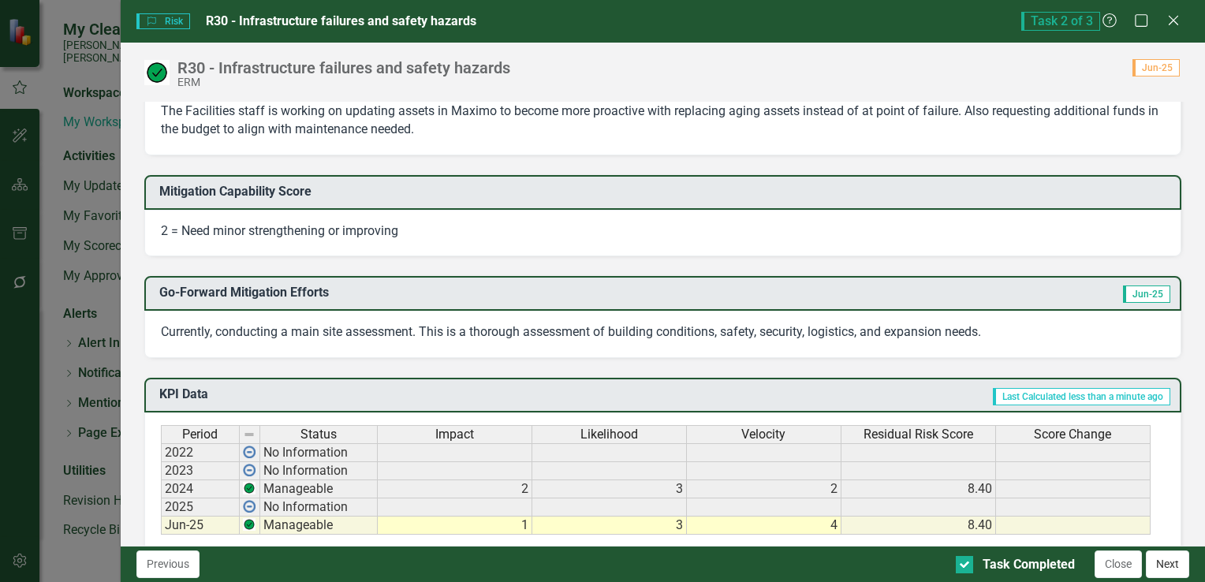
click at [1170, 565] on button "Next" at bounding box center [1166, 564] width 43 height 28
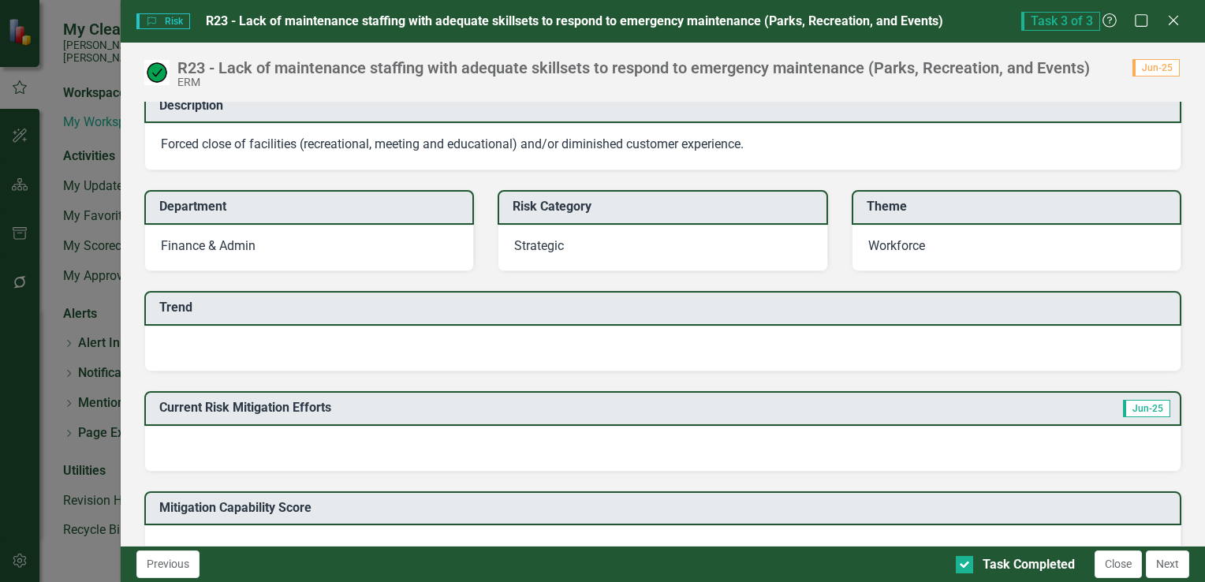
scroll to position [158, 0]
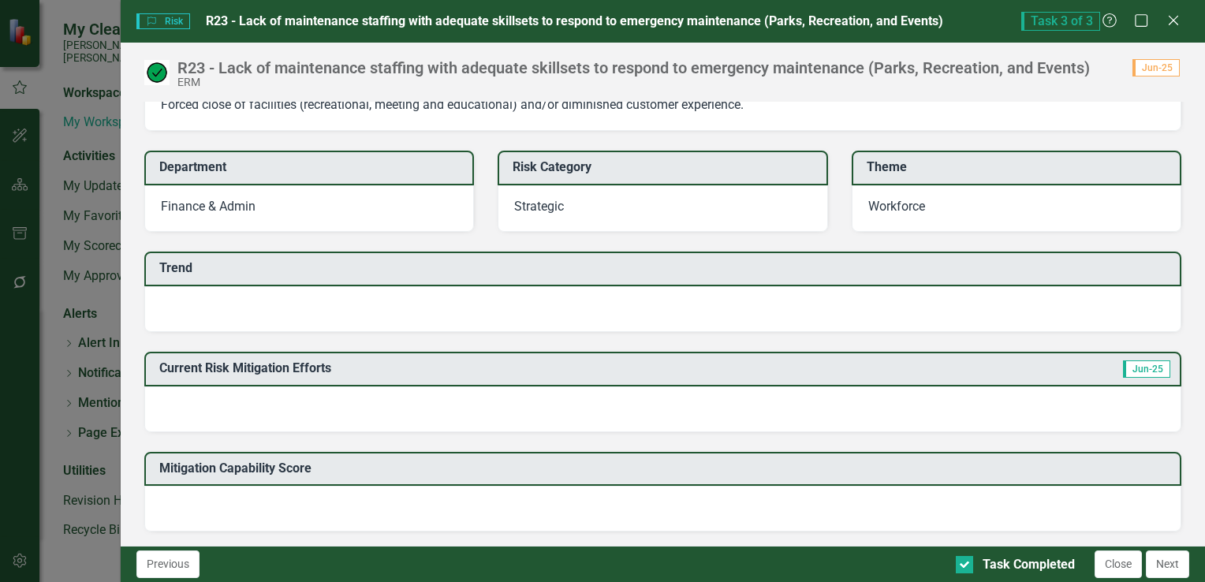
click at [383, 307] on div at bounding box center [662, 309] width 1037 height 46
click at [306, 298] on div at bounding box center [662, 309] width 1037 height 46
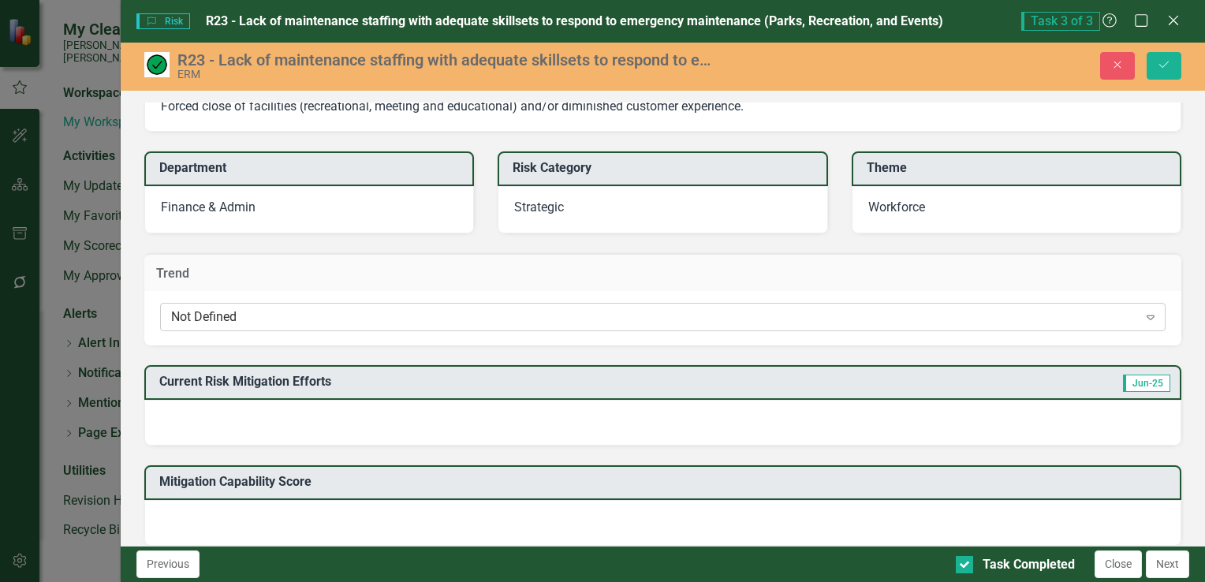
click at [309, 310] on div "Not Defined" at bounding box center [654, 317] width 967 height 18
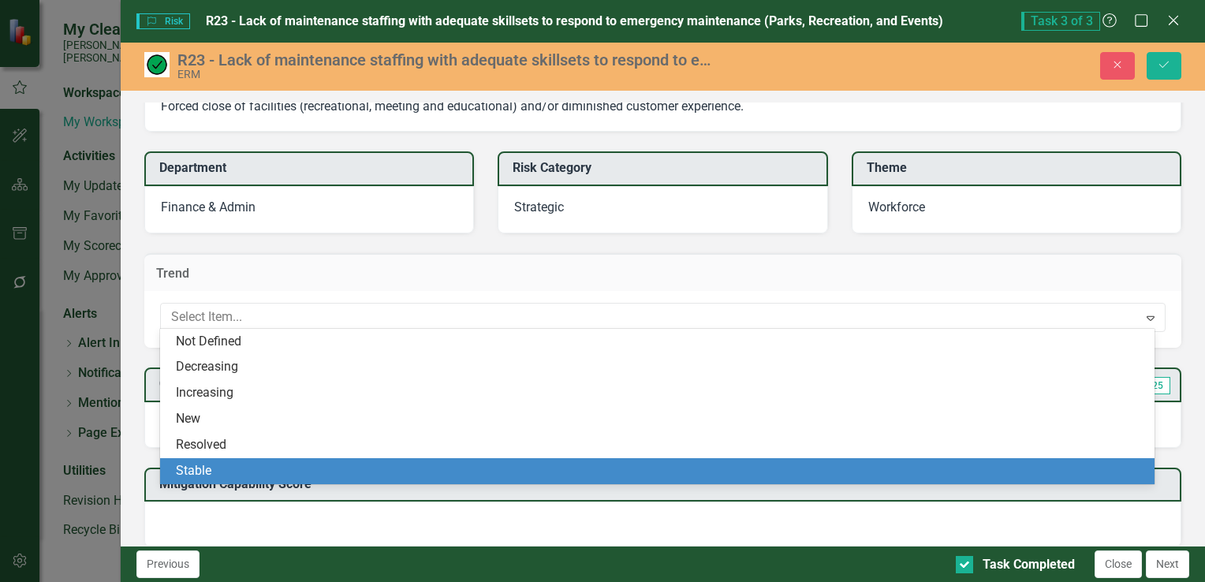
click at [300, 465] on div "Stable" at bounding box center [660, 471] width 969 height 18
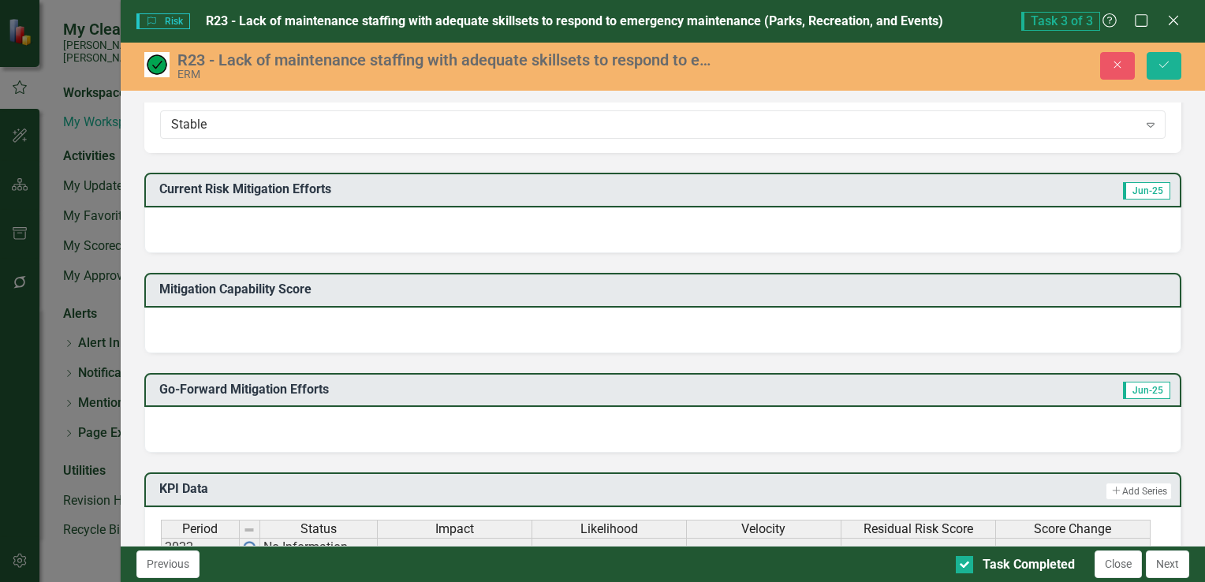
scroll to position [394, 0]
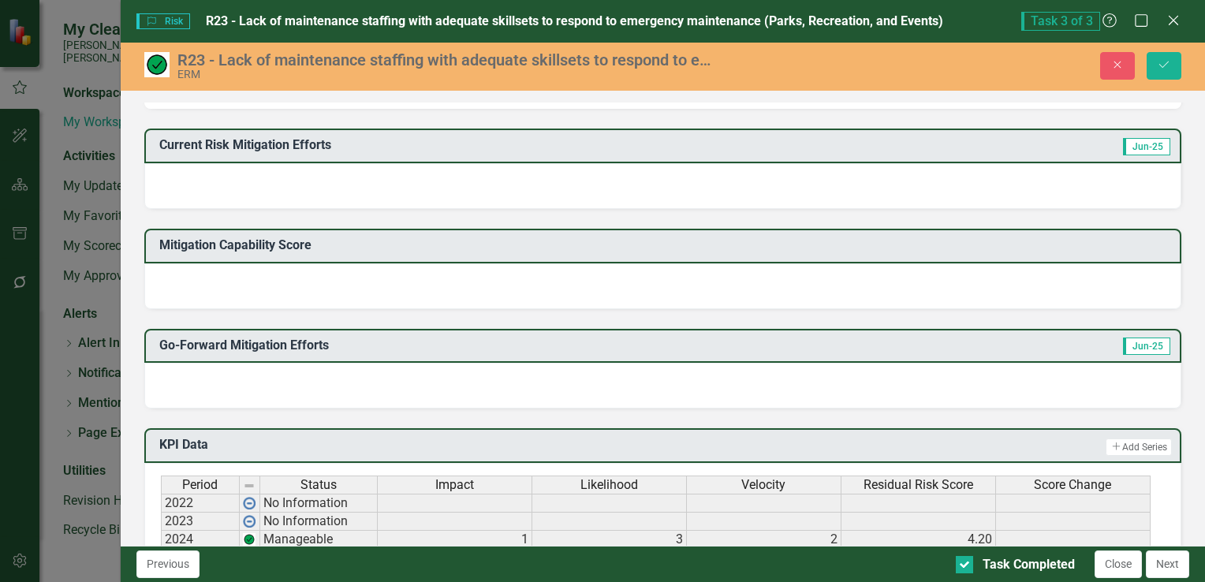
click at [309, 177] on div at bounding box center [662, 186] width 1037 height 46
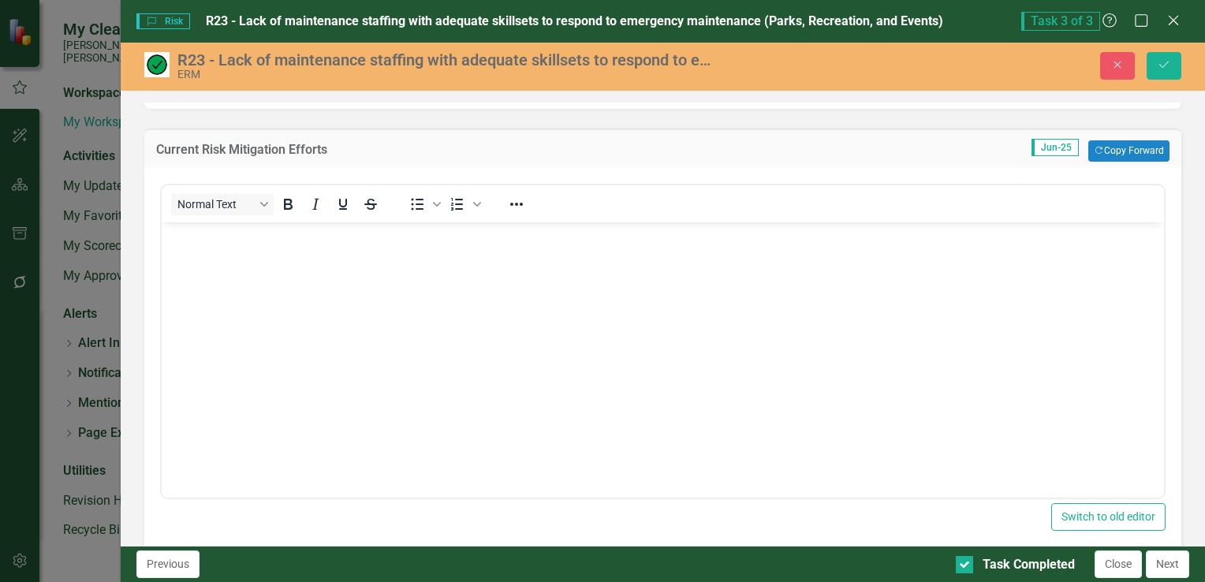
scroll to position [0, 0]
click at [302, 240] on p "Rich Text Area. Press ALT-0 for help." at bounding box center [662, 234] width 994 height 19
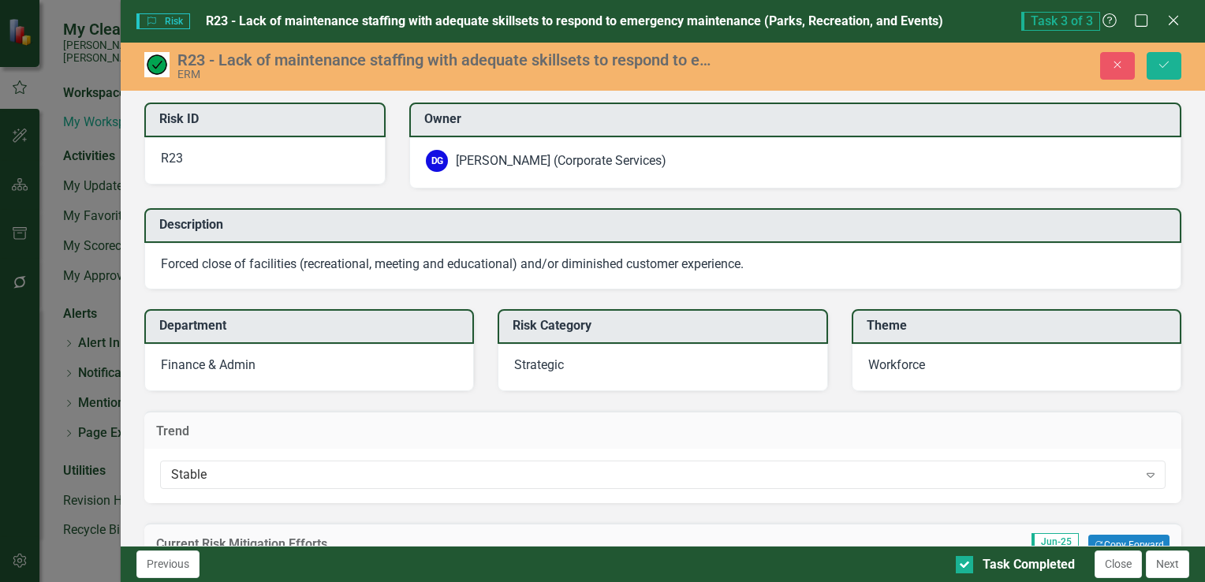
scroll to position [394, 0]
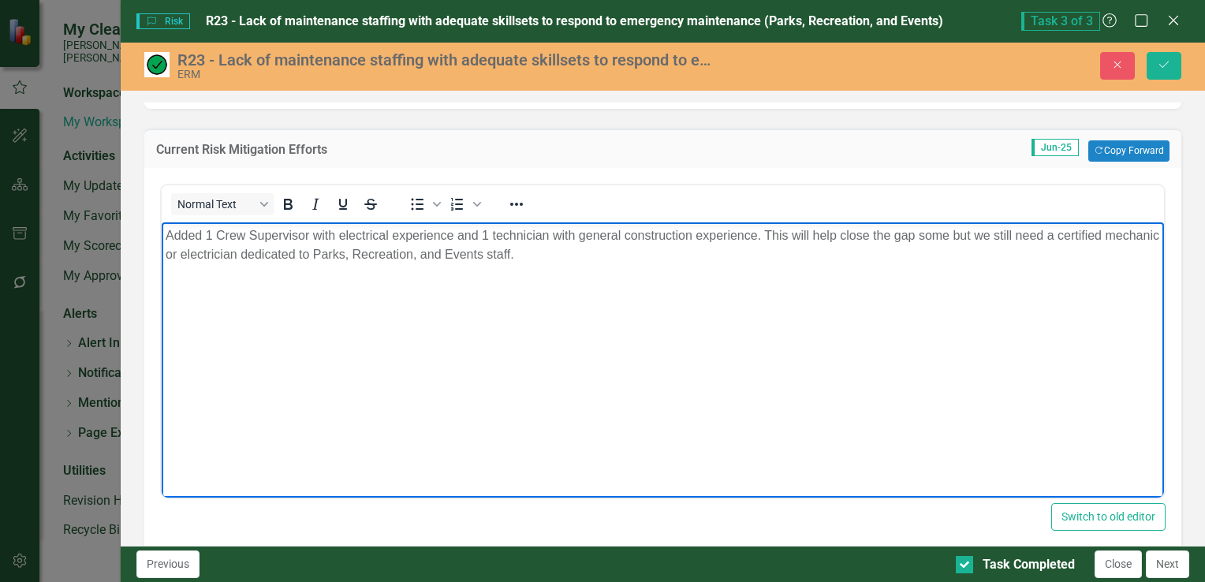
click at [951, 236] on p "Added 1 Crew Supervisor with electrical experience and 1 technician with genera…" at bounding box center [662, 244] width 994 height 38
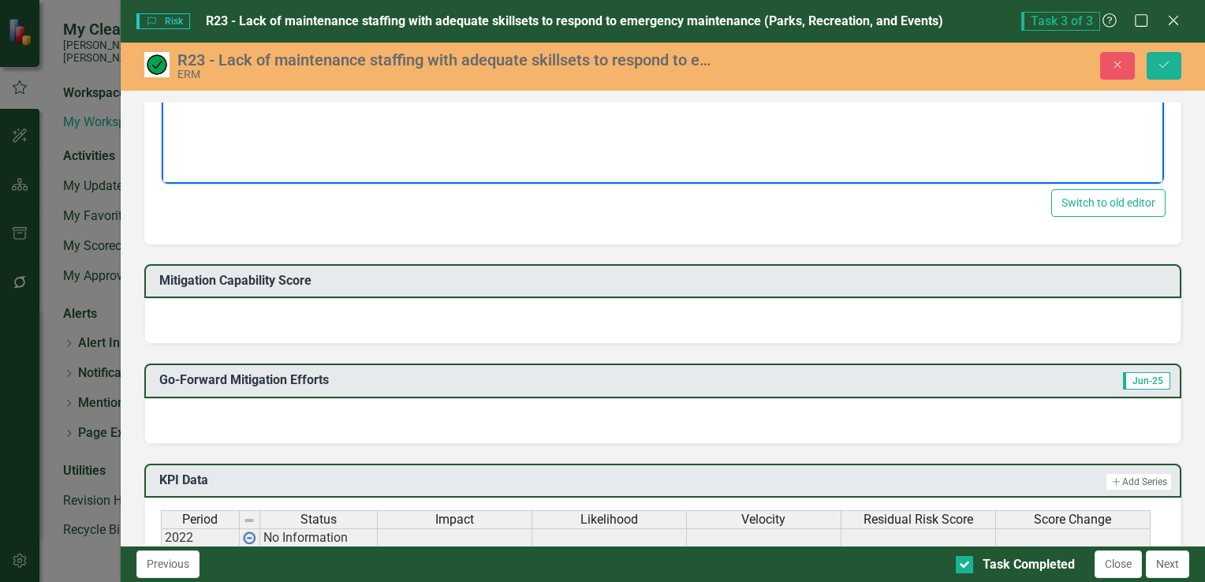
scroll to position [710, 0]
click at [290, 315] on div at bounding box center [662, 319] width 1037 height 46
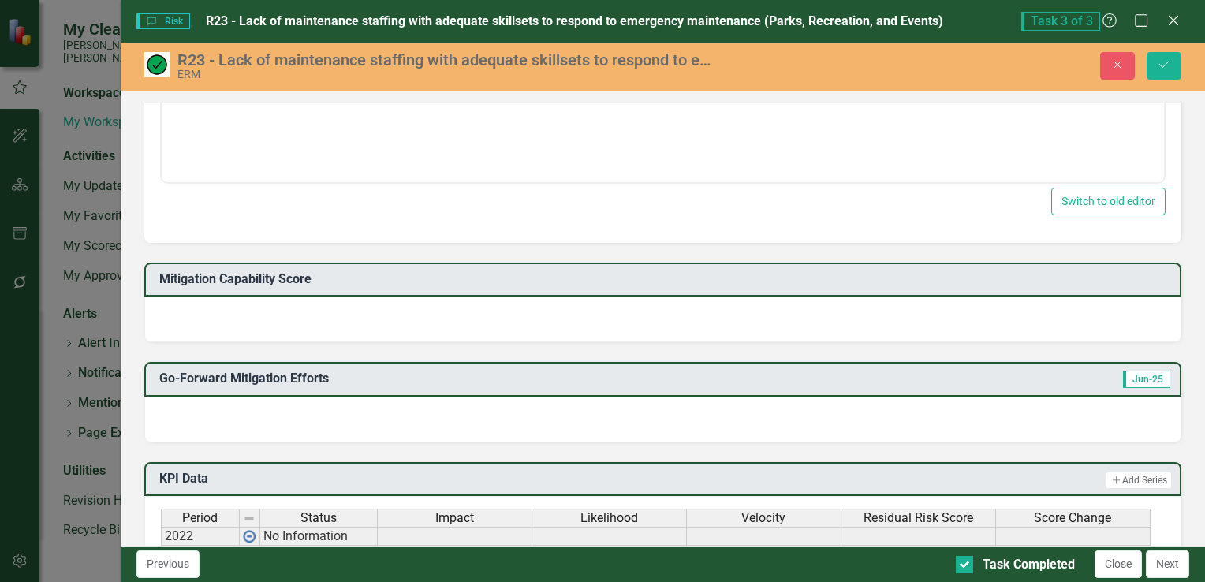
click at [290, 315] on div at bounding box center [662, 319] width 1037 height 46
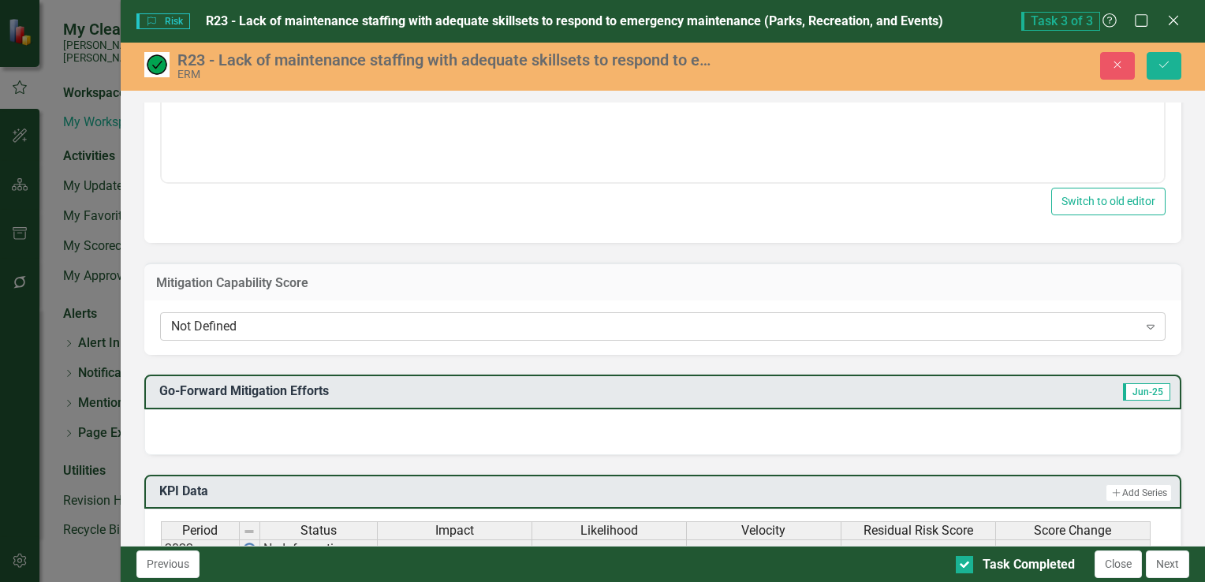
click at [288, 318] on div "Not Defined" at bounding box center [654, 327] width 967 height 18
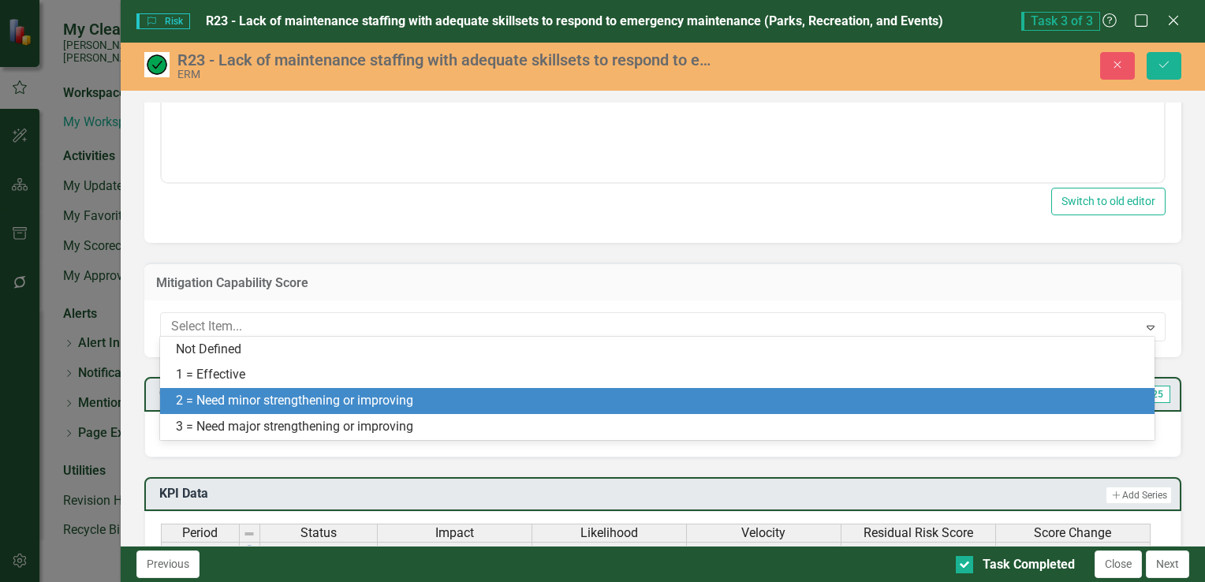
click at [300, 399] on div "2 = Need minor strengthening or improving" at bounding box center [660, 401] width 969 height 18
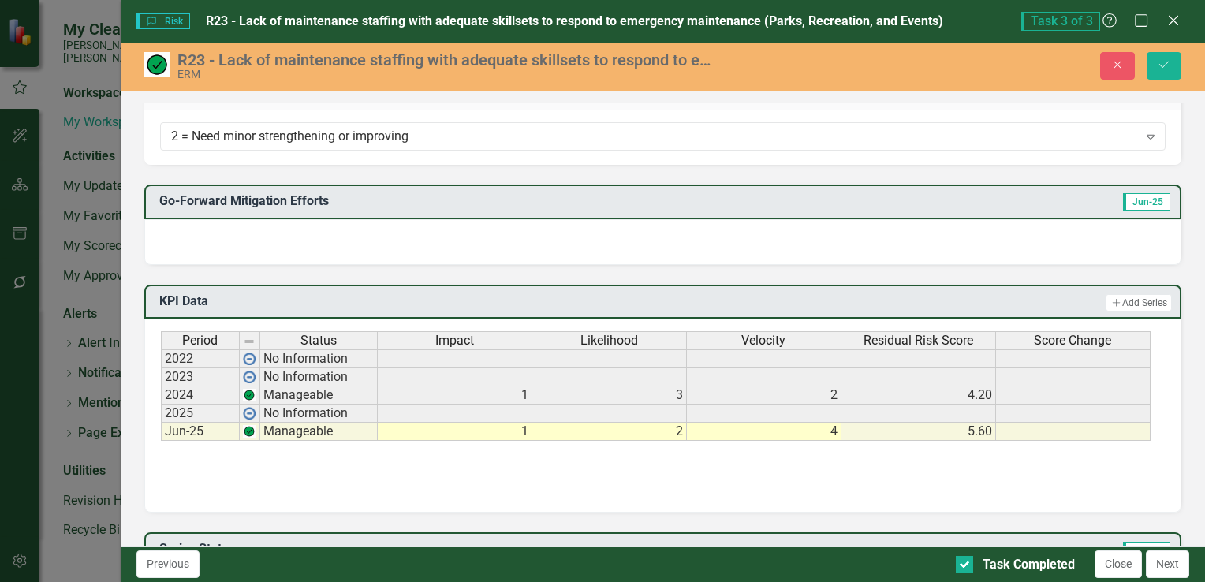
scroll to position [946, 0]
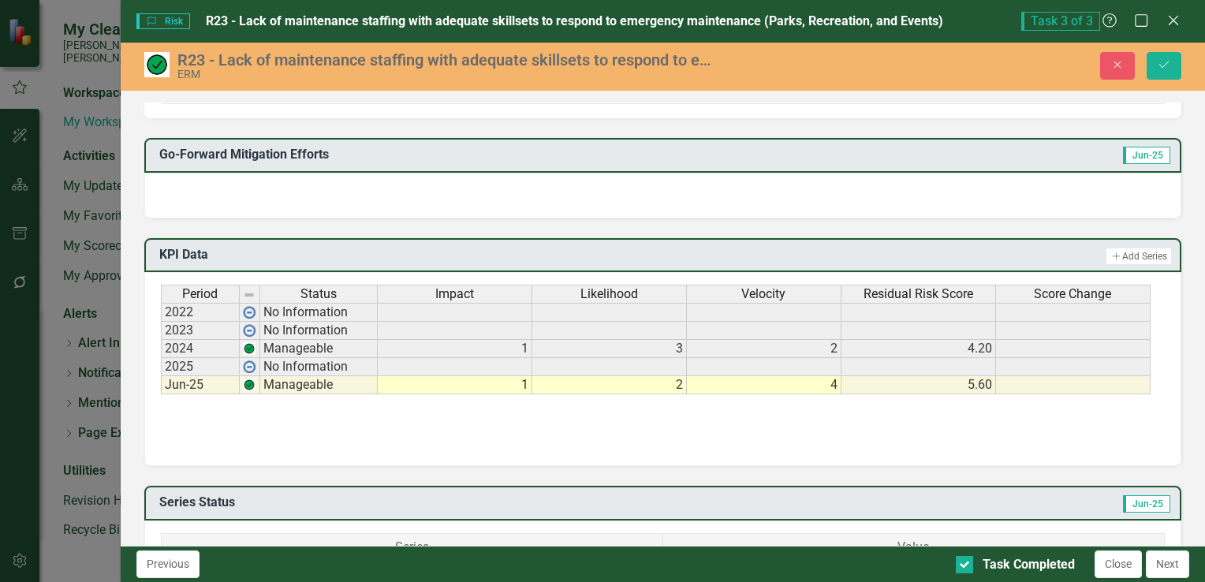
click at [264, 188] on div at bounding box center [662, 196] width 1037 height 46
click at [264, 192] on div at bounding box center [662, 196] width 1037 height 46
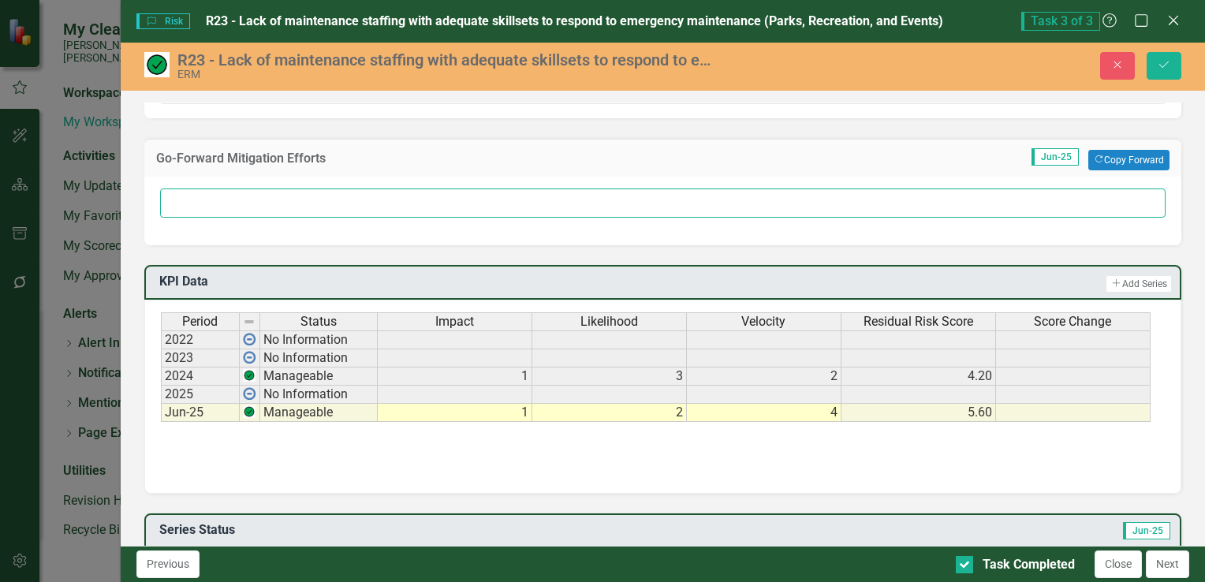
click at [266, 200] on input "text" at bounding box center [662, 202] width 1005 height 29
type input "Encourage staff to obtain additional certifications needed."
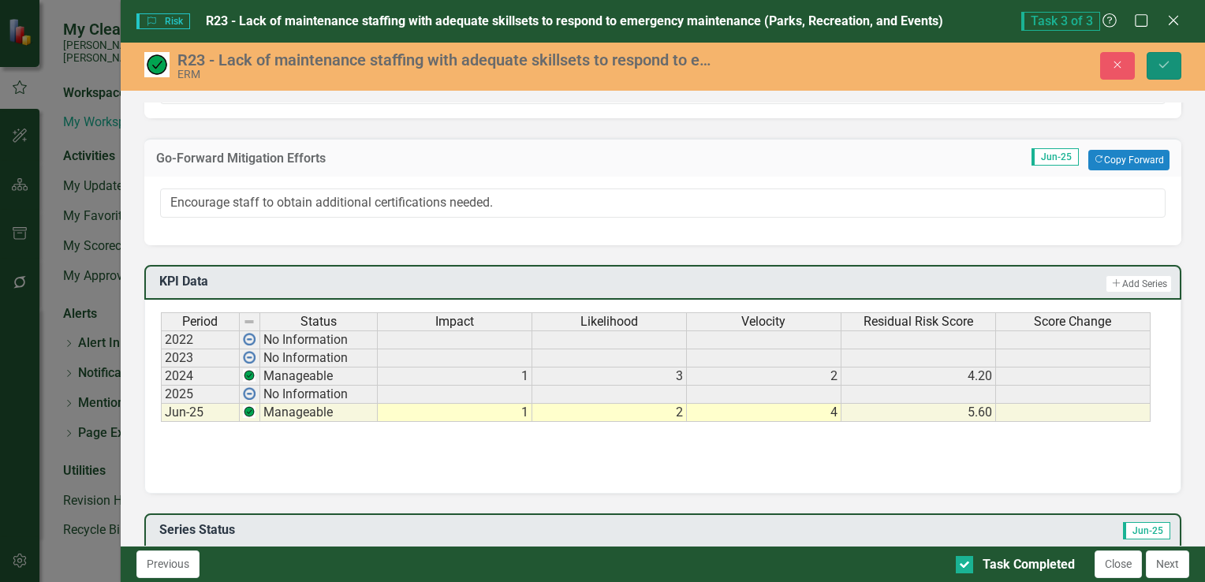
click at [1160, 64] on icon "Save" at bounding box center [1164, 64] width 14 height 11
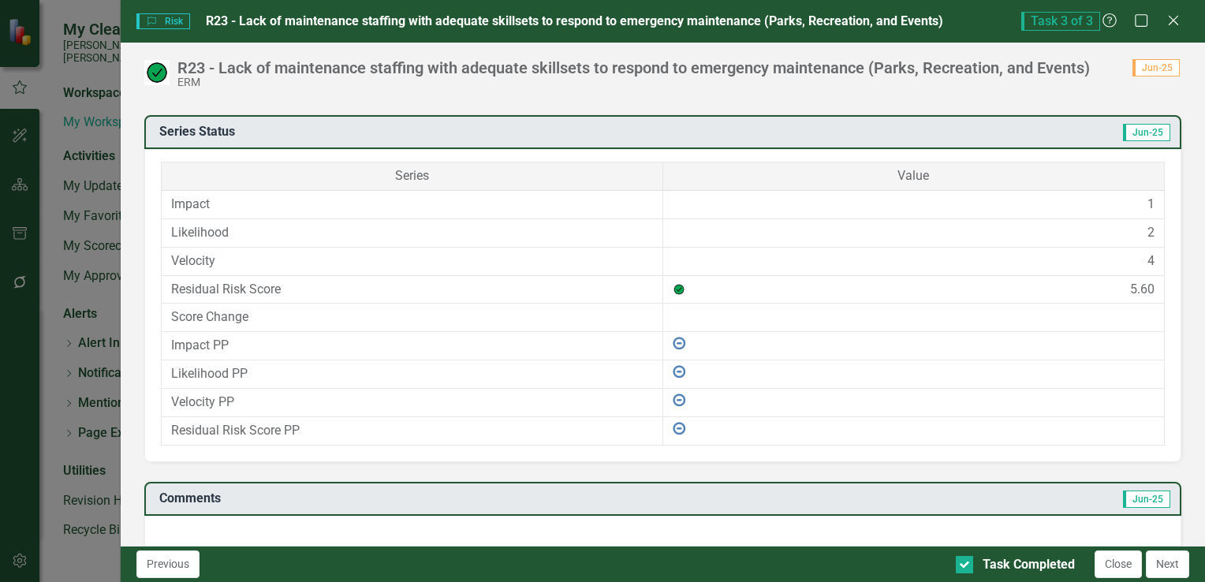
scroll to position [985, 0]
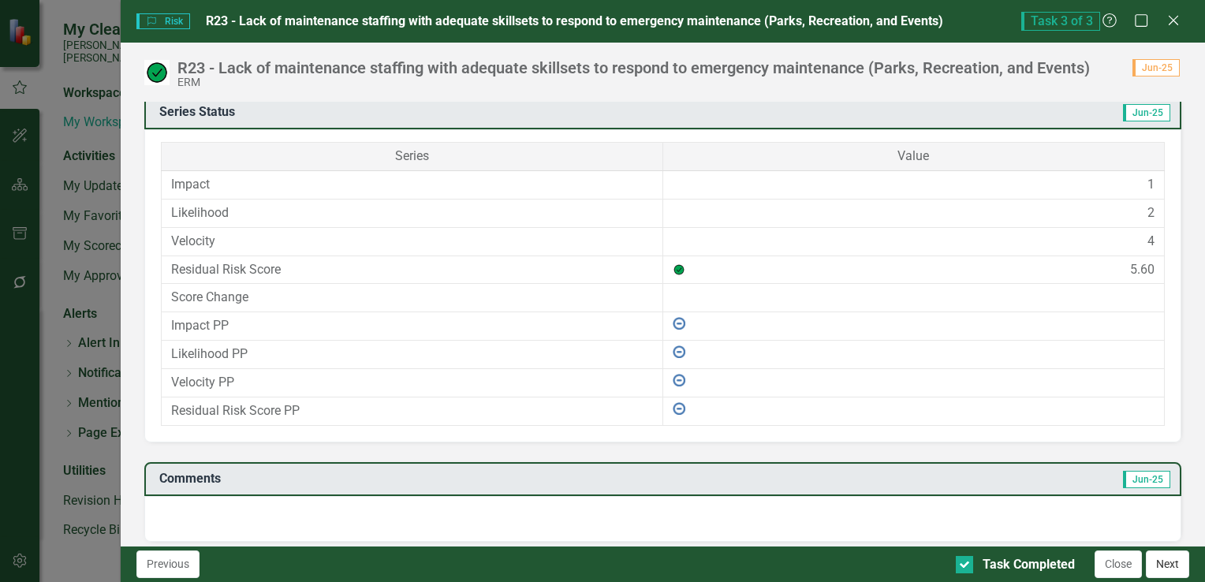
click at [1177, 566] on button "Next" at bounding box center [1166, 564] width 43 height 28
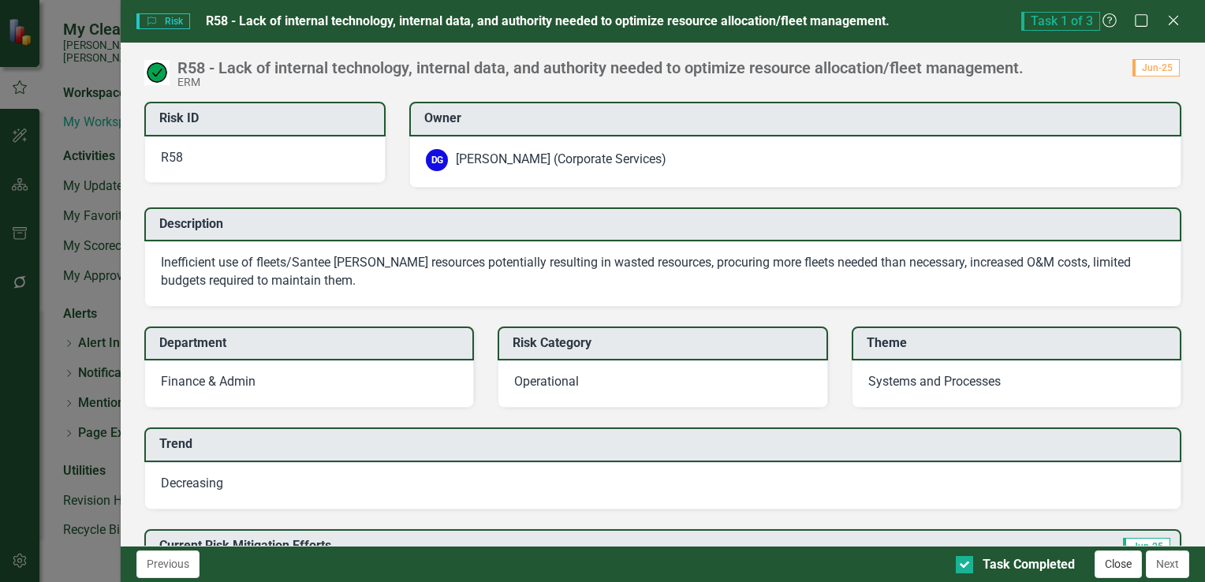
click at [1135, 570] on button "Close" at bounding box center [1117, 564] width 47 height 28
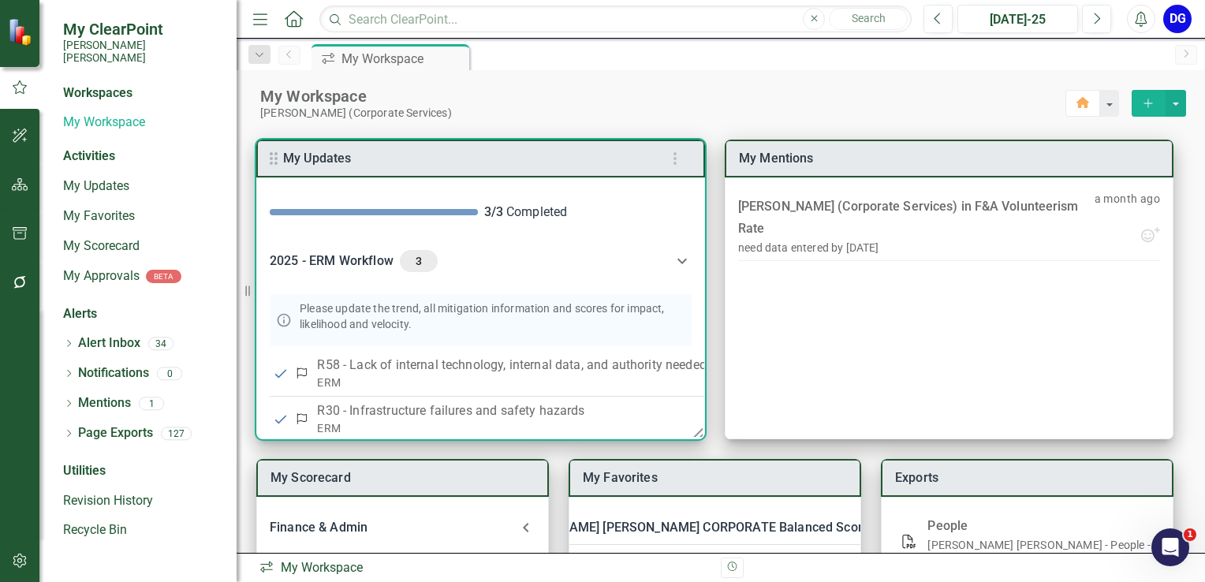
scroll to position [79, 0]
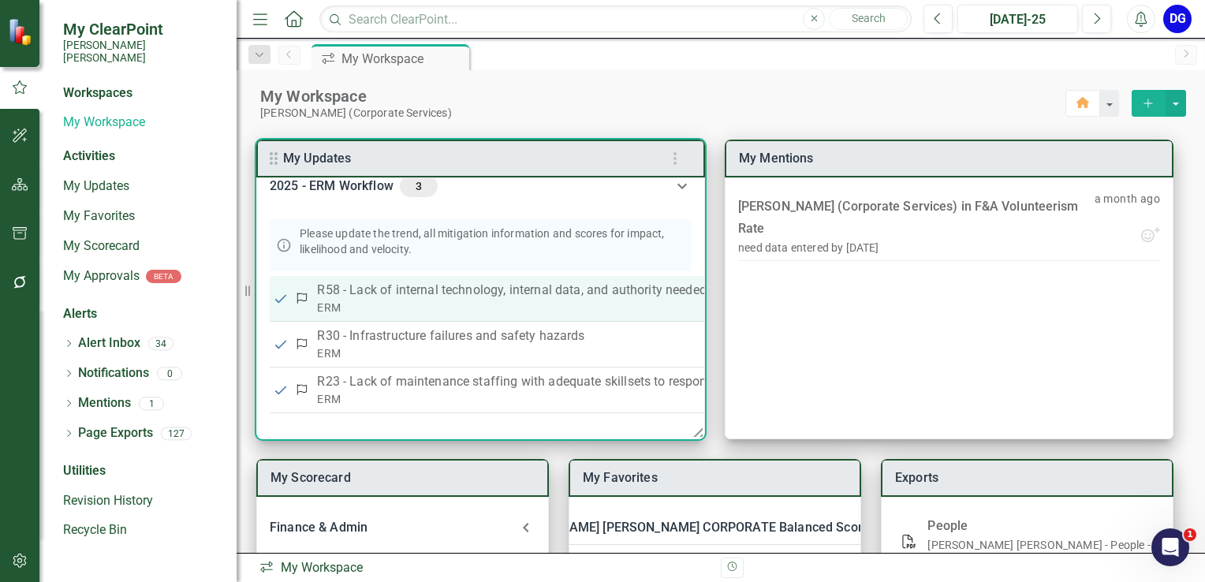
click at [377, 290] on p "R58 - Lack of internal technology, internal data, and authority needed to optim…" at bounding box center [683, 290] width 732 height 19
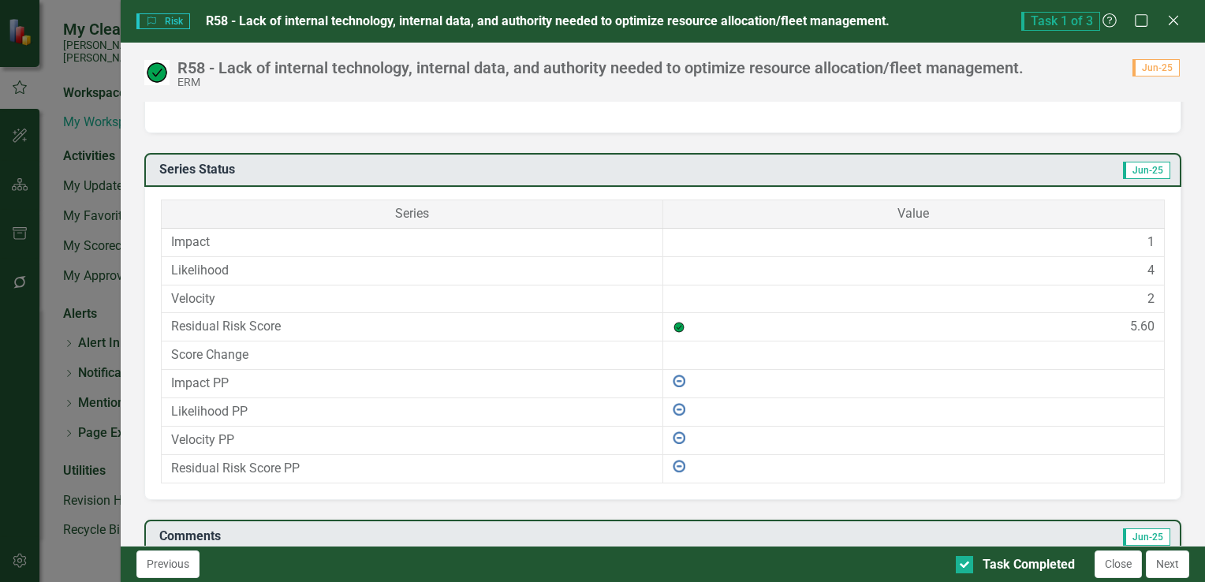
scroll to position [1004, 0]
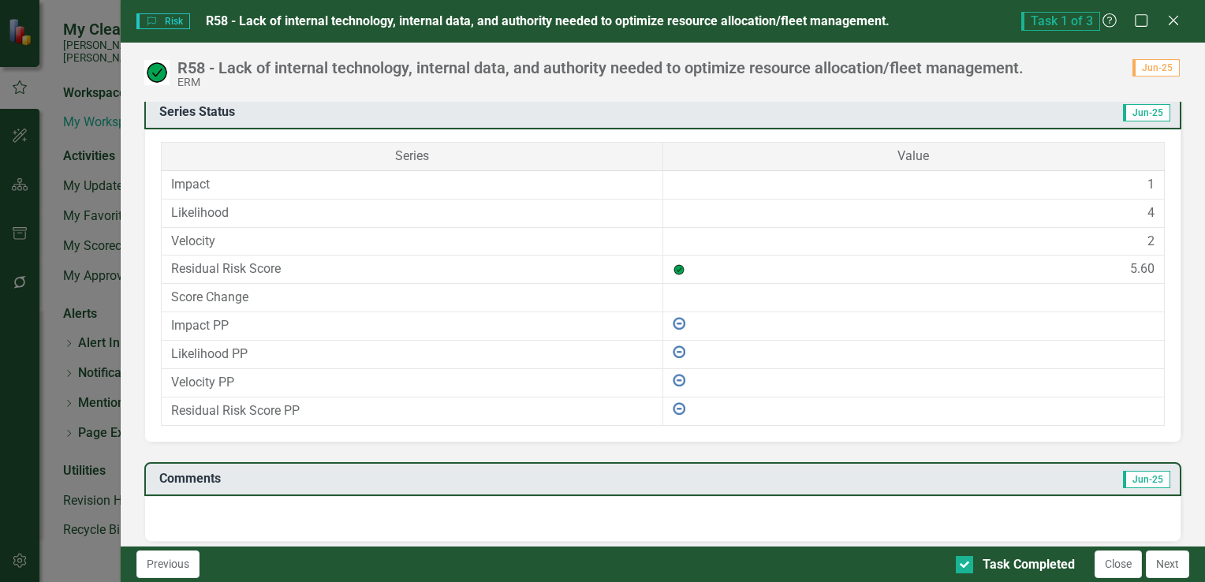
click at [1184, 547] on div "Previous Task Completed Close Next" at bounding box center [663, 564] width 1084 height 36
click at [1173, 565] on button "Next" at bounding box center [1166, 564] width 43 height 28
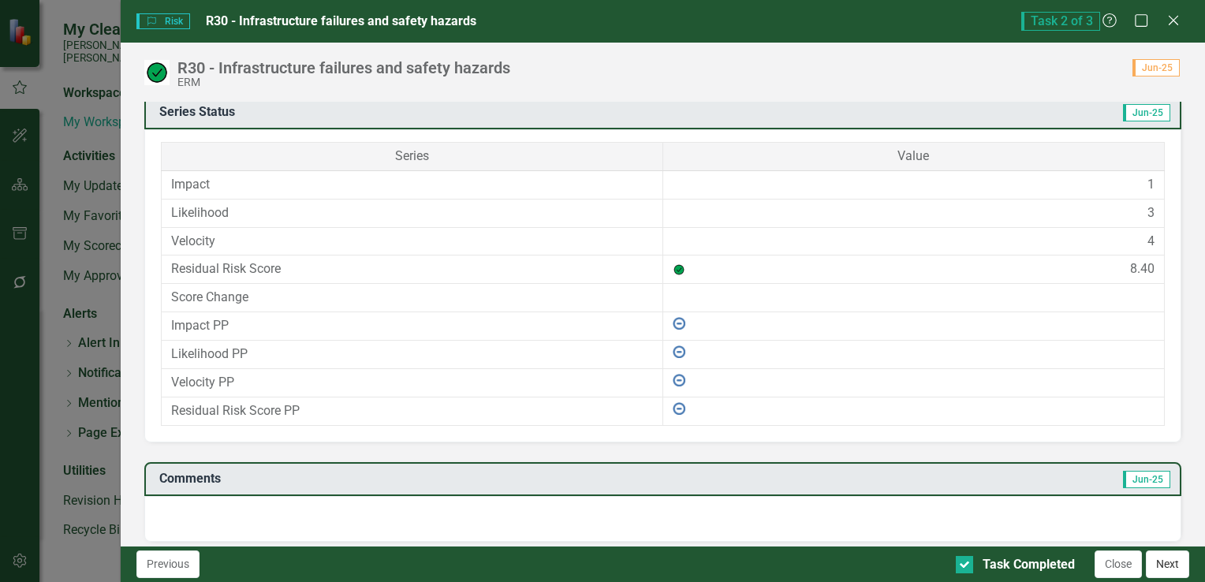
click at [1178, 560] on button "Next" at bounding box center [1166, 564] width 43 height 28
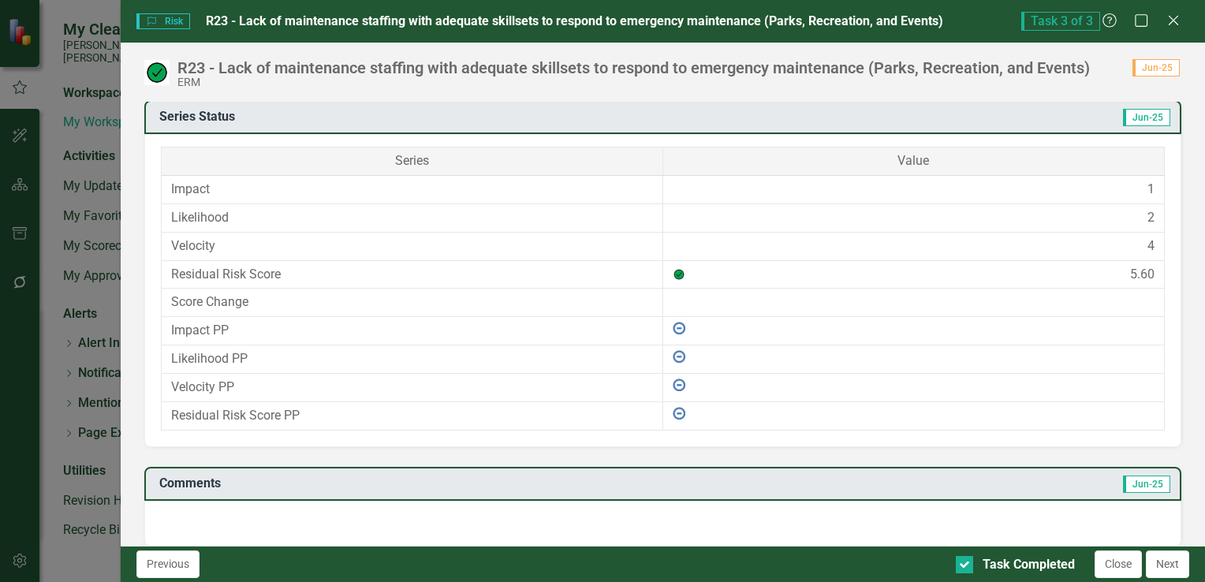
scroll to position [985, 0]
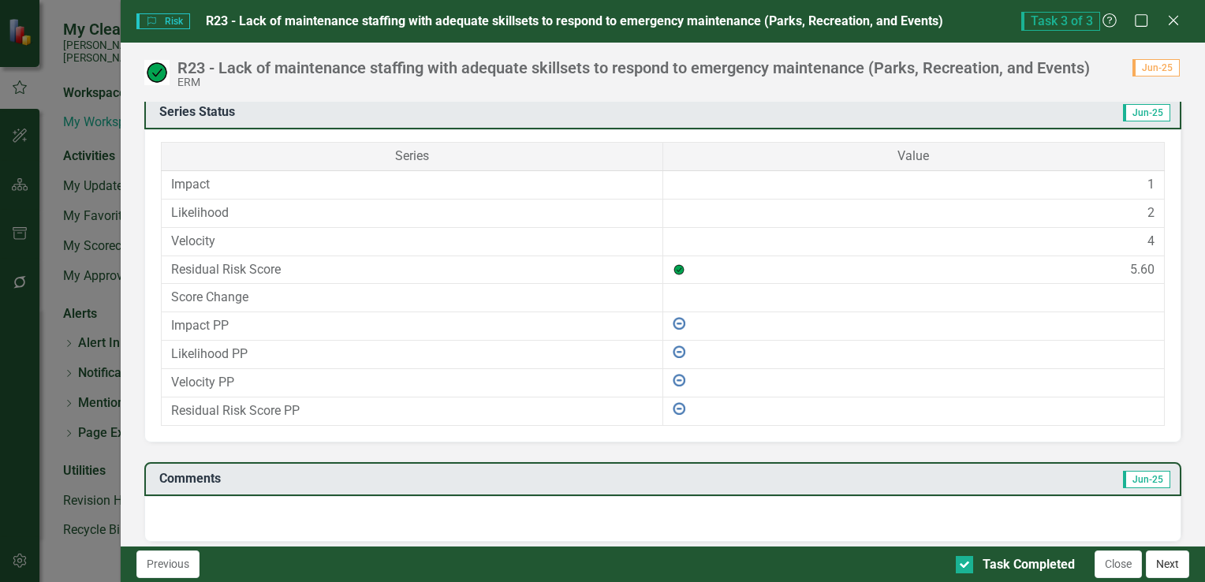
click at [1174, 563] on button "Next" at bounding box center [1166, 564] width 43 height 28
drag, startPoint x: 1160, startPoint y: 561, endPoint x: 1153, endPoint y: 553, distance: 9.5
click at [1159, 561] on button "Next" at bounding box center [1166, 564] width 43 height 28
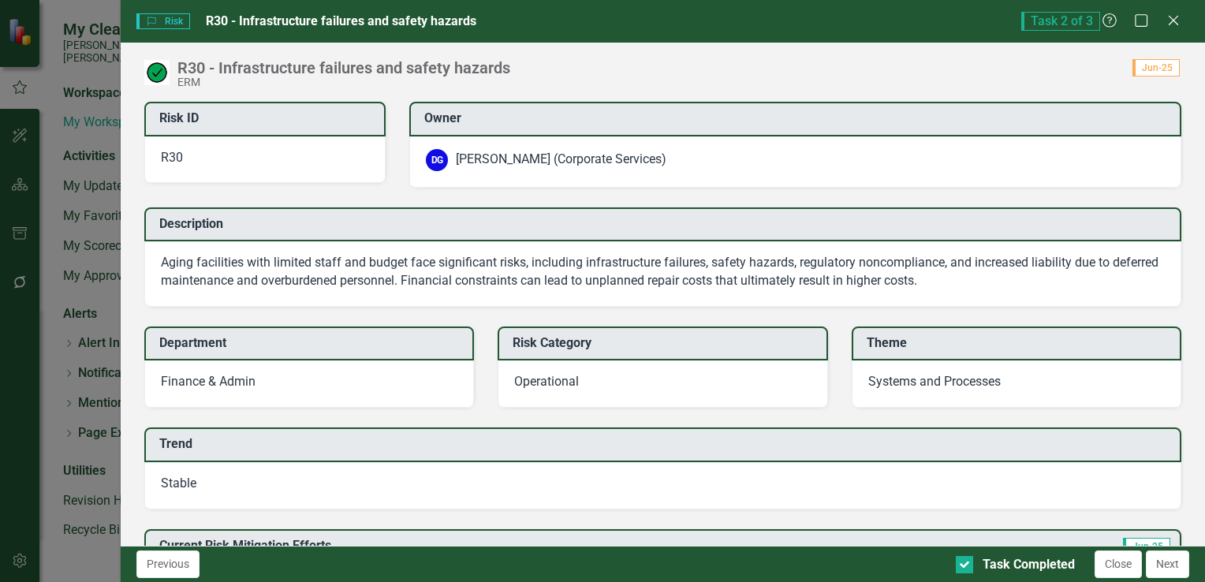
click at [1174, 17] on icon "Close" at bounding box center [1173, 20] width 16 height 13
